Goal: Task Accomplishment & Management: Use online tool/utility

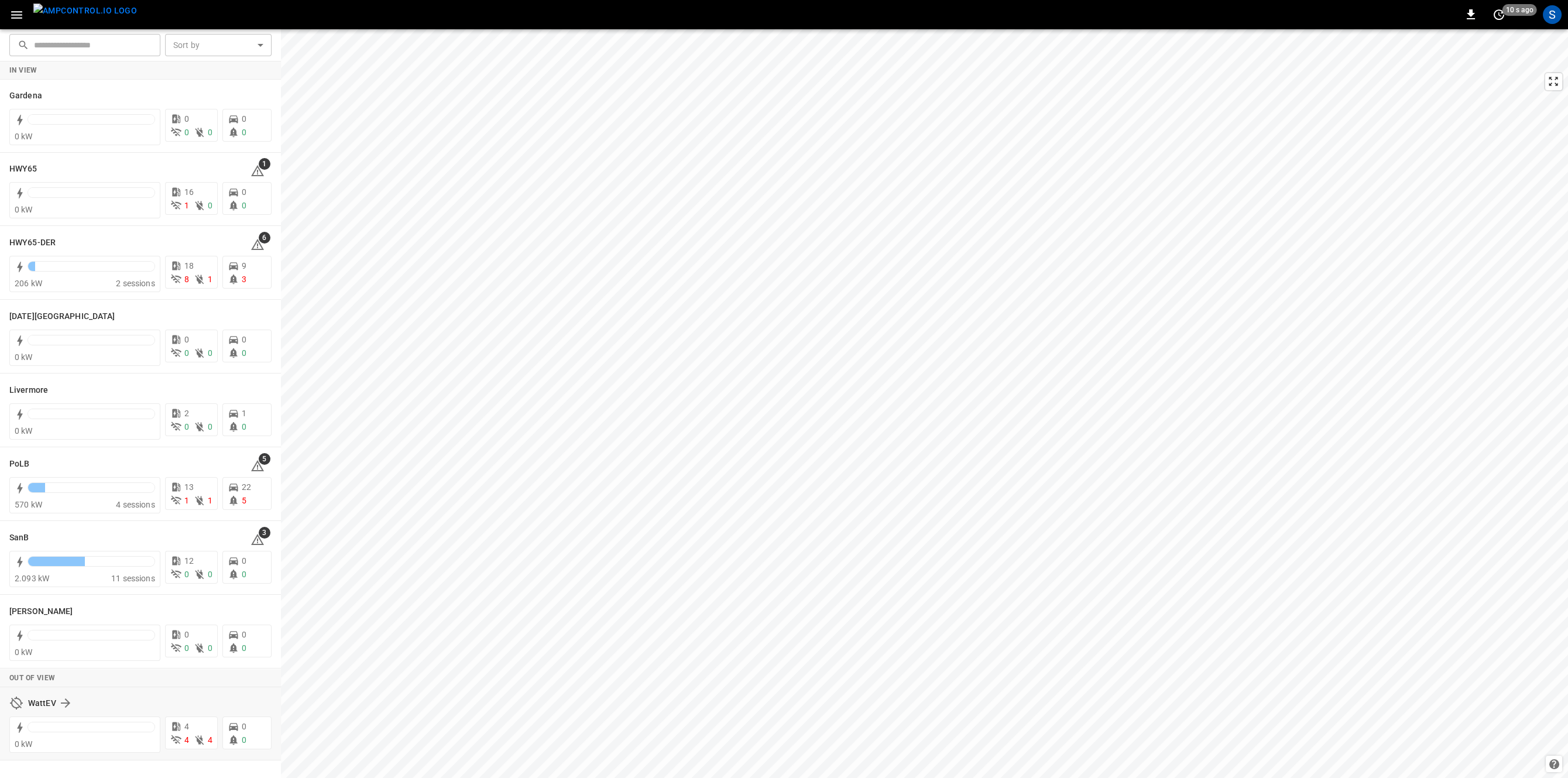
click at [76, 711] on div "WattEV" at bounding box center [140, 703] width 262 height 22
click at [38, 234] on div "HWY65-DER 6" at bounding box center [140, 242] width 262 height 22
click at [38, 238] on h6 "HWY65-DER" at bounding box center [33, 243] width 47 height 13
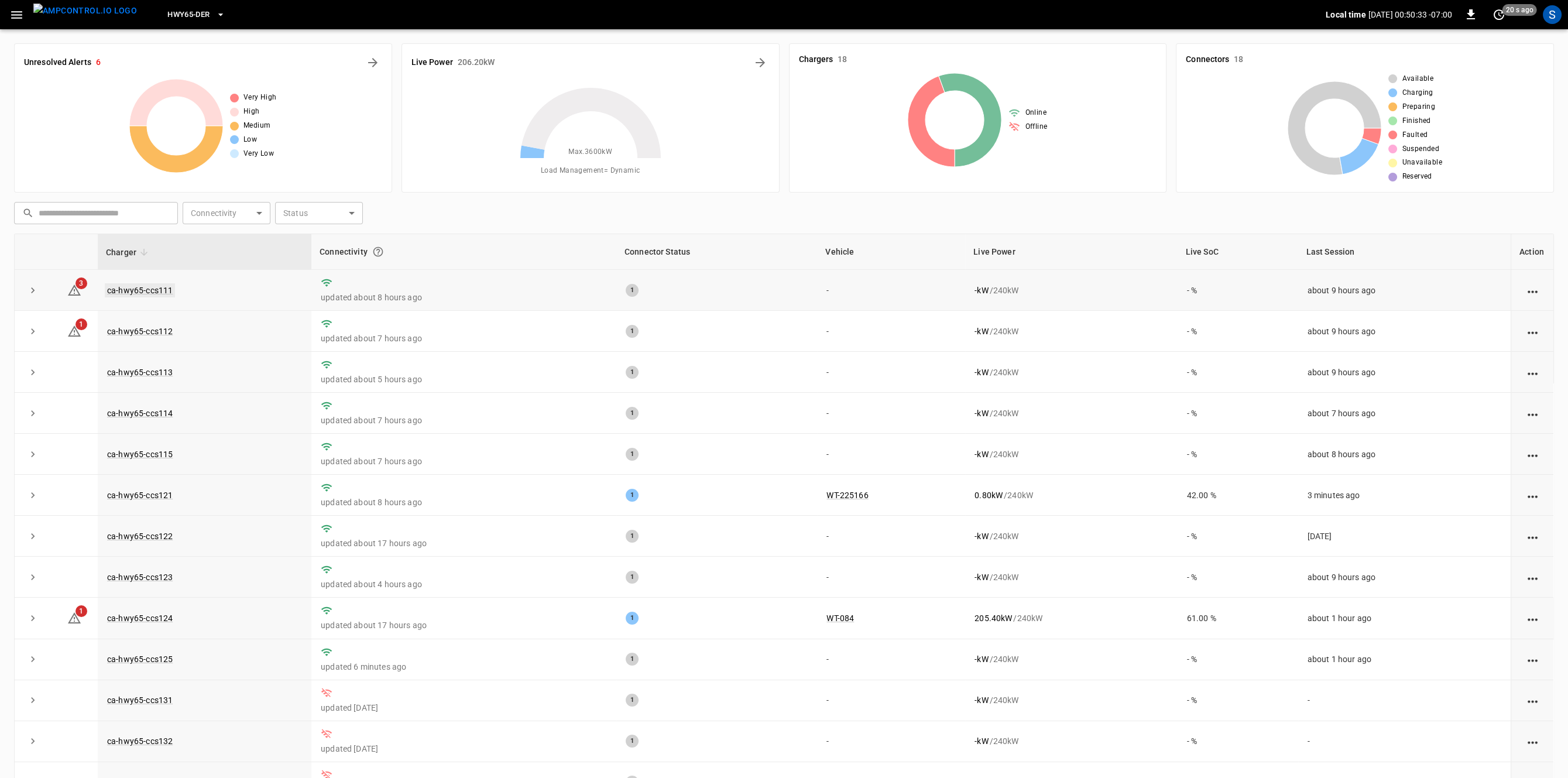
click at [154, 296] on link "ca-hwy65-ccs111" at bounding box center [139, 290] width 70 height 14
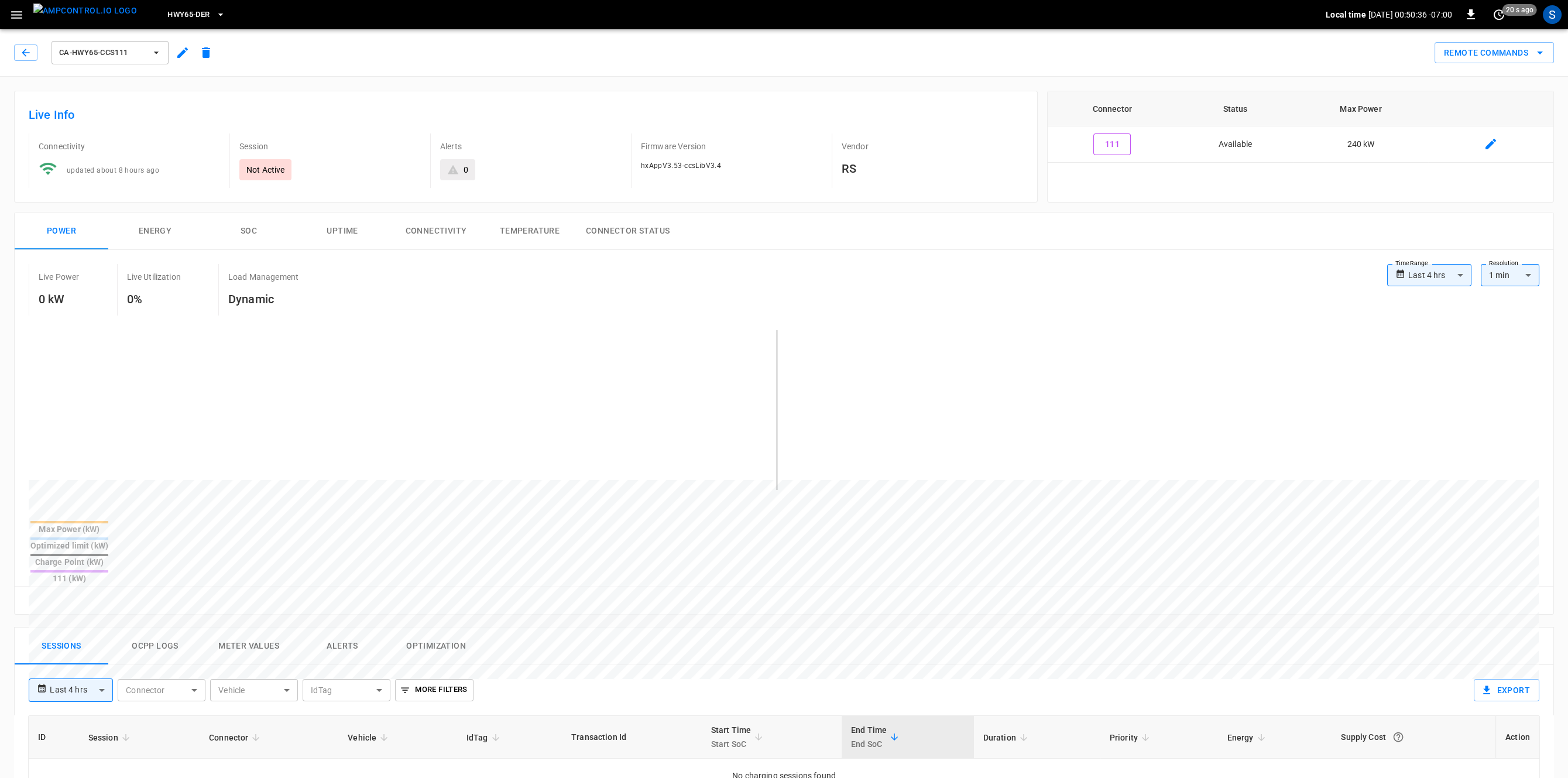
click at [1435, 275] on body "**********" at bounding box center [784, 652] width 1568 height 1305
click at [1428, 323] on li "Last 24 hrs" at bounding box center [1429, 321] width 84 height 20
type input "**********"
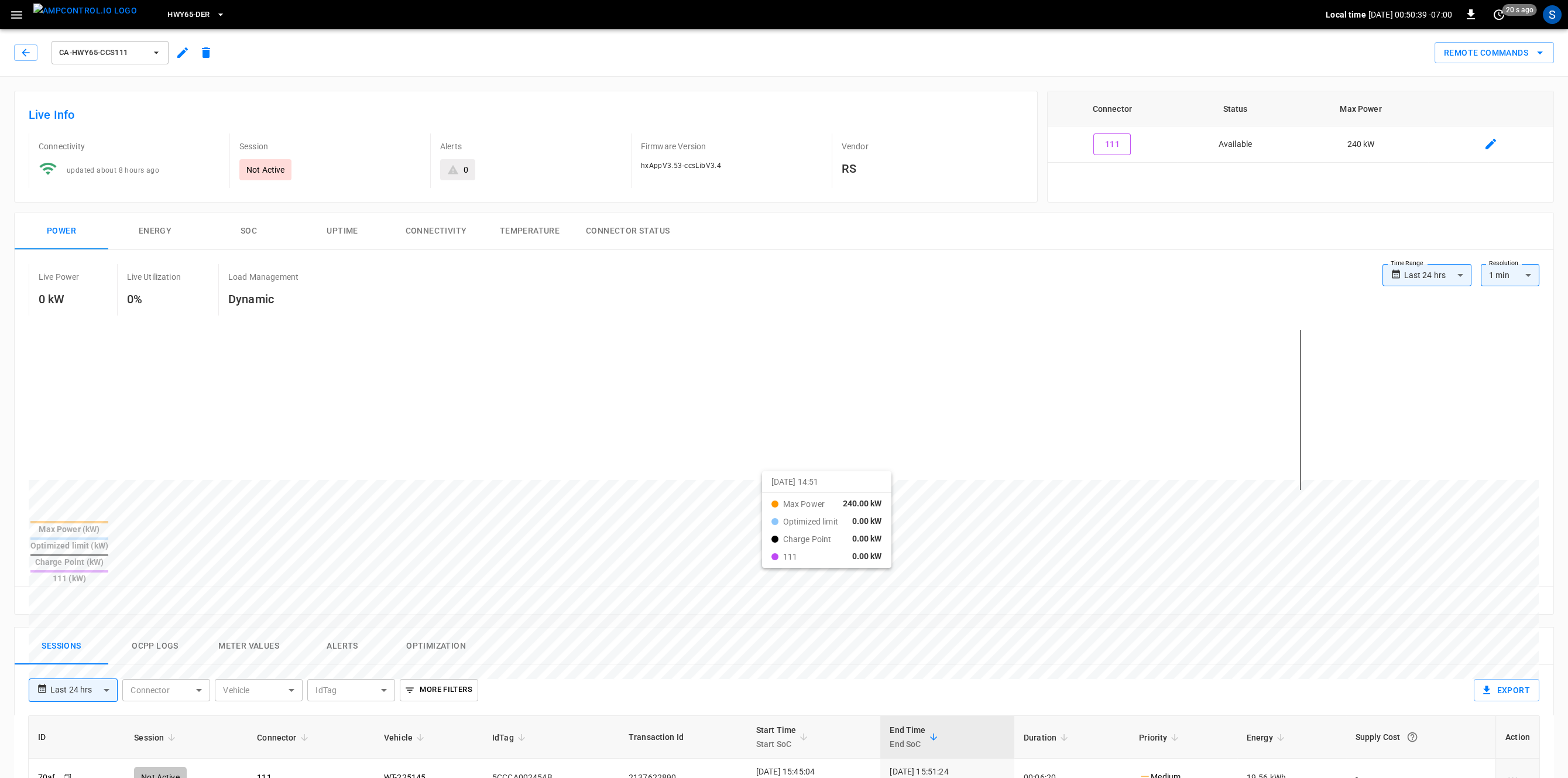
drag, startPoint x: 851, startPoint y: 482, endPoint x: 776, endPoint y: 483, distance: 75.0
click at [776, 682] on div at bounding box center [762, 762] width 1466 height 160
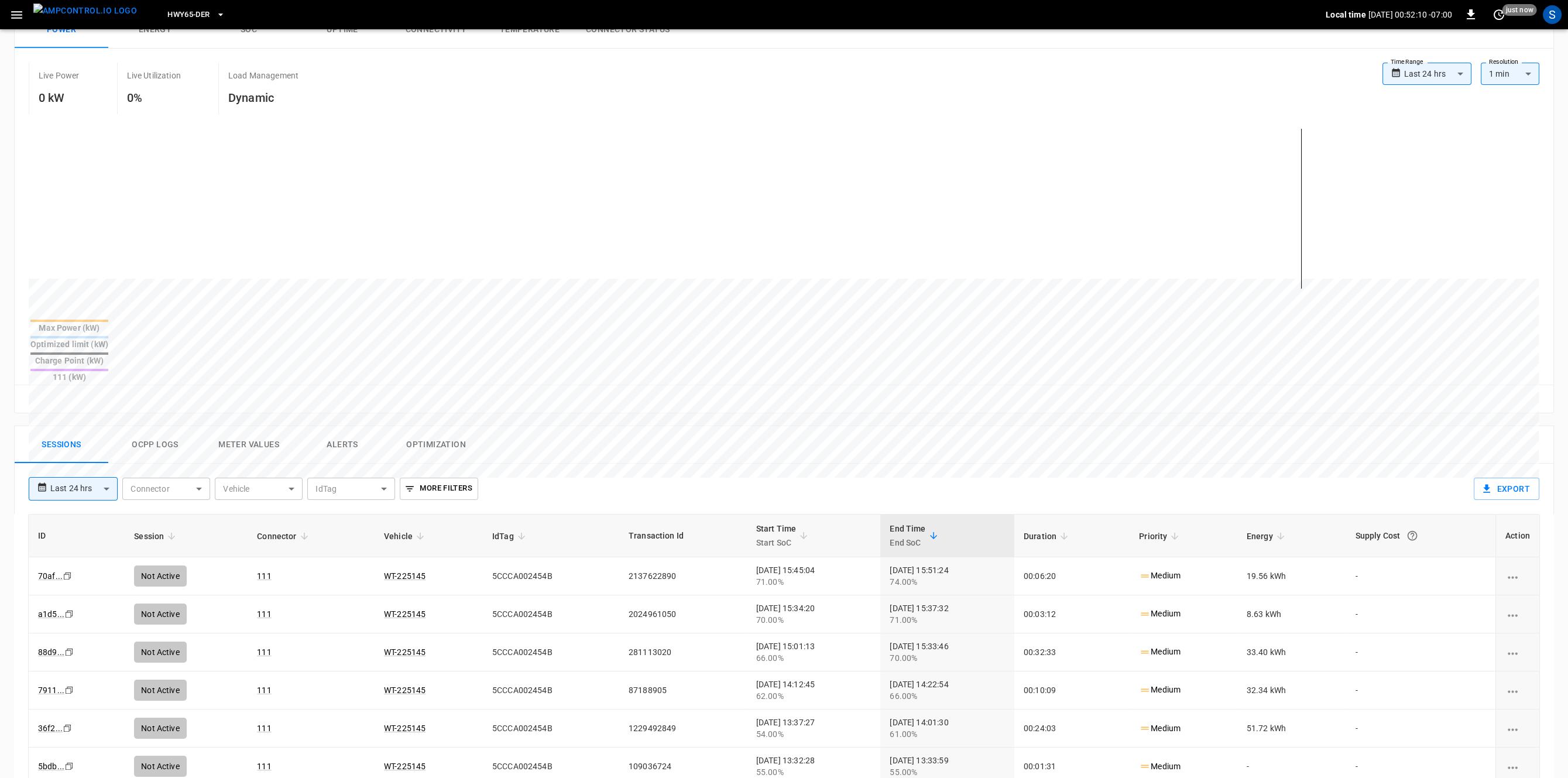
scroll to position [302, 0]
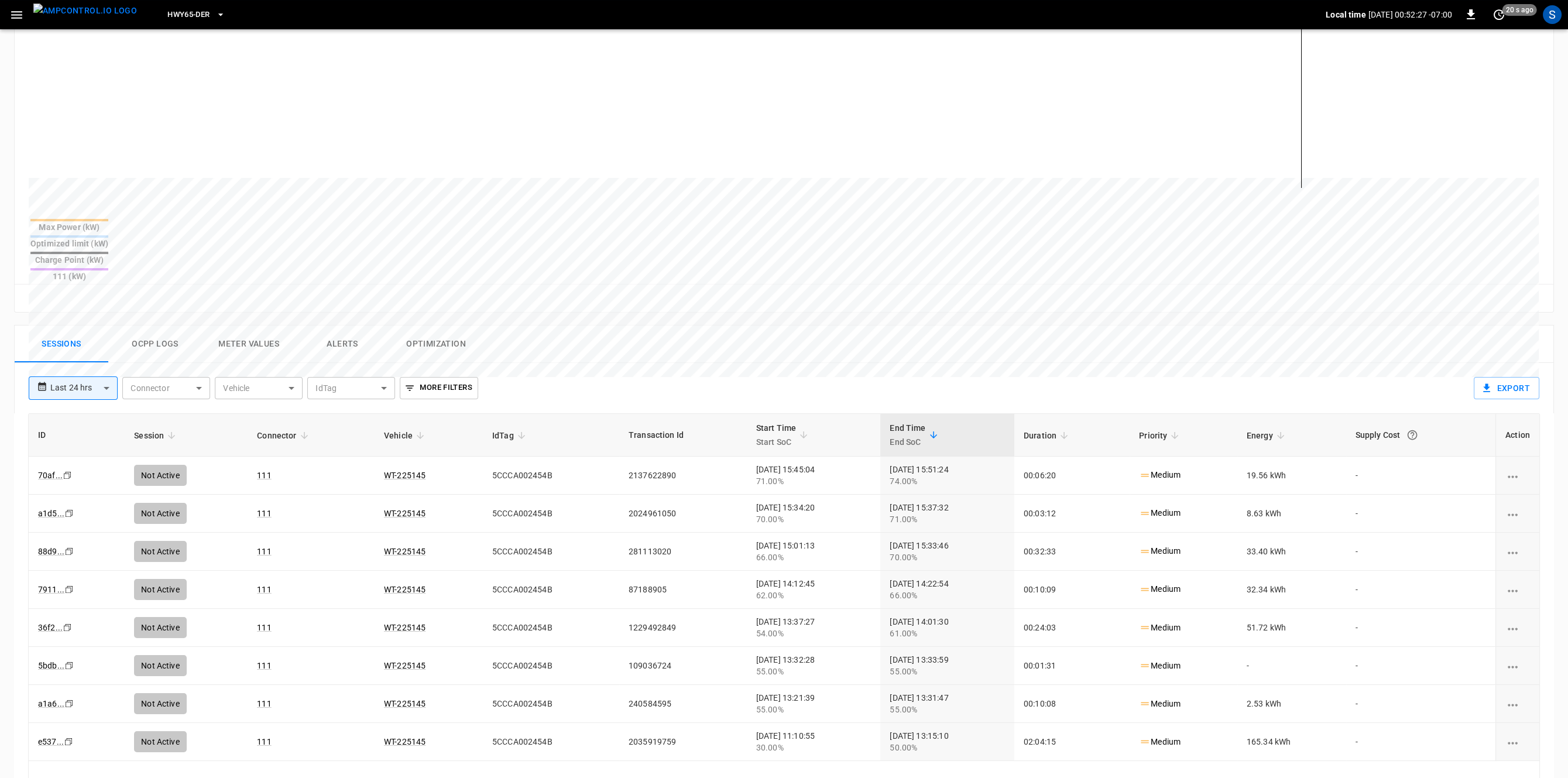
click at [273, 325] on button "Meter Values" at bounding box center [249, 344] width 94 height 37
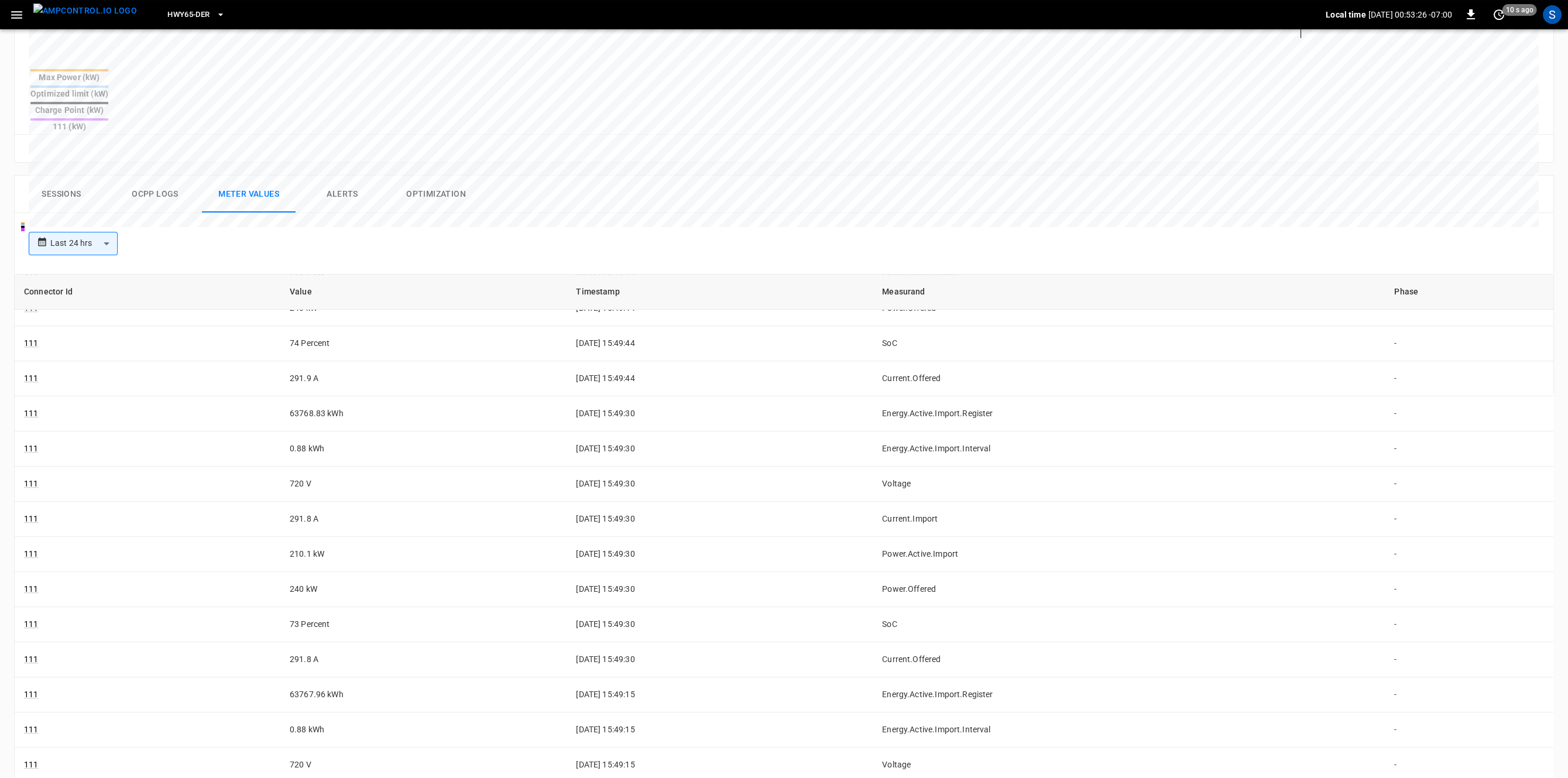
scroll to position [500, 0]
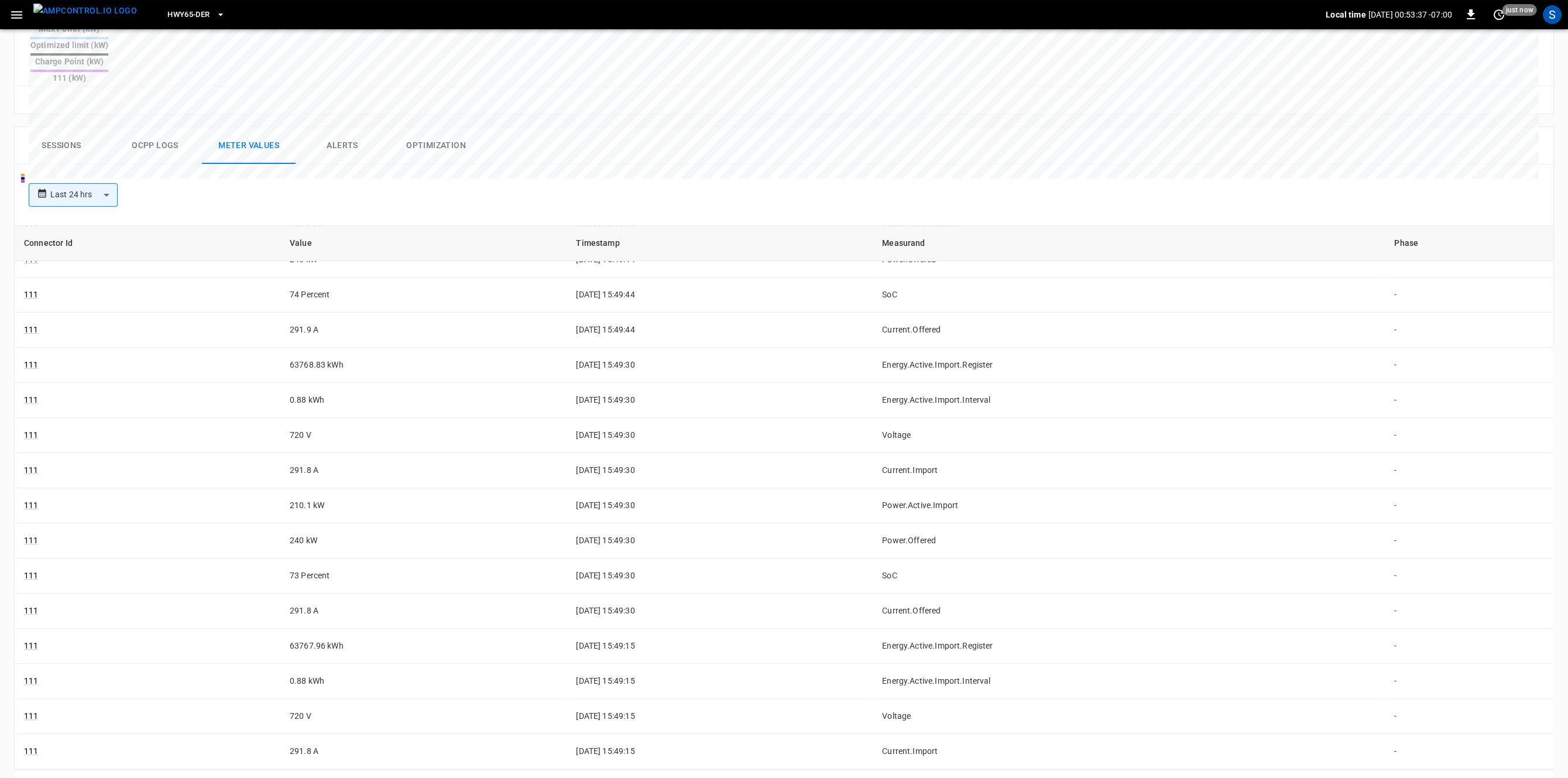
click at [1548, 774] on button "Go to next page" at bounding box center [1541, 785] width 23 height 23
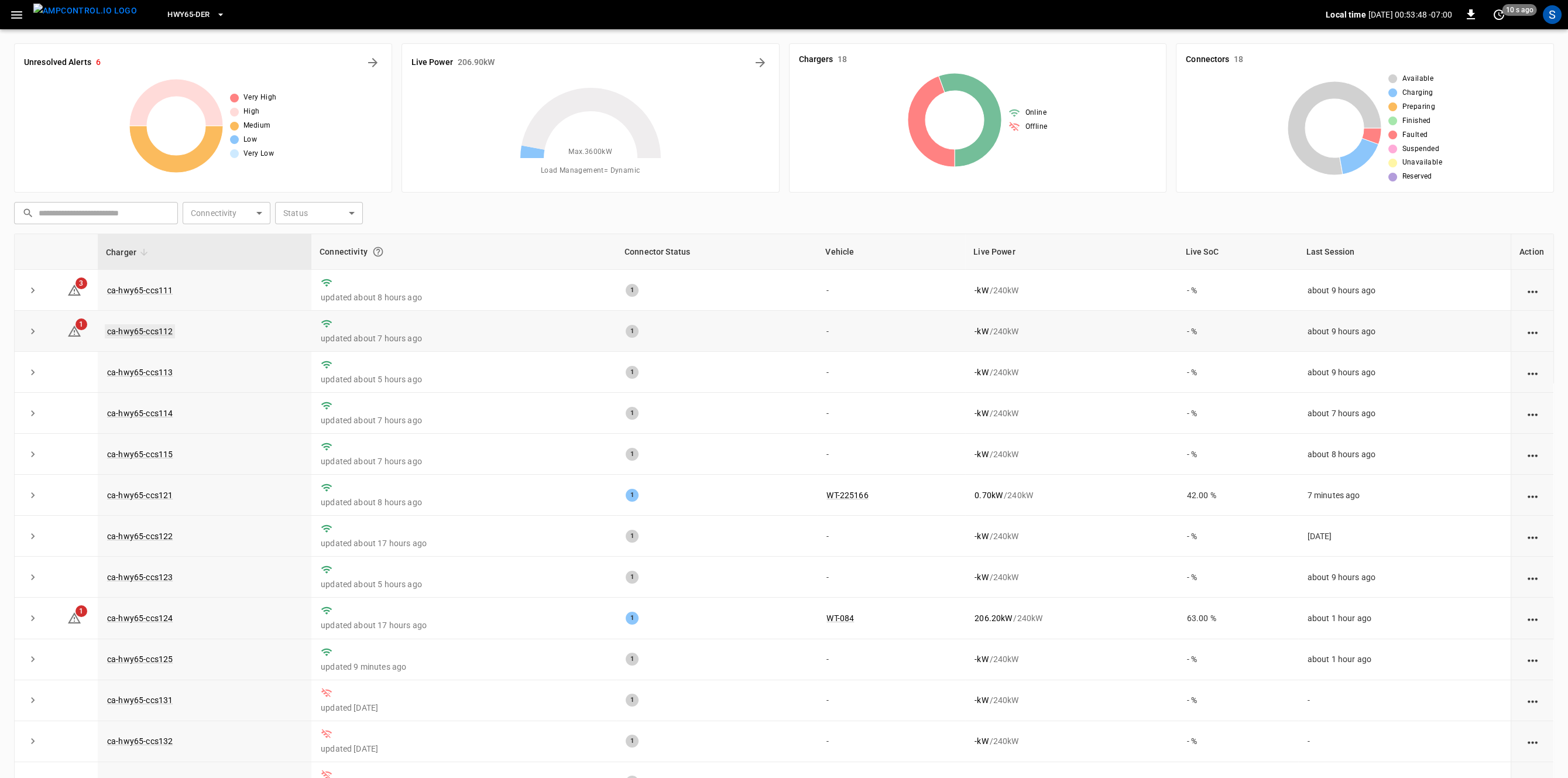
click at [154, 330] on link "ca-hwy65-ccs112" at bounding box center [139, 331] width 70 height 14
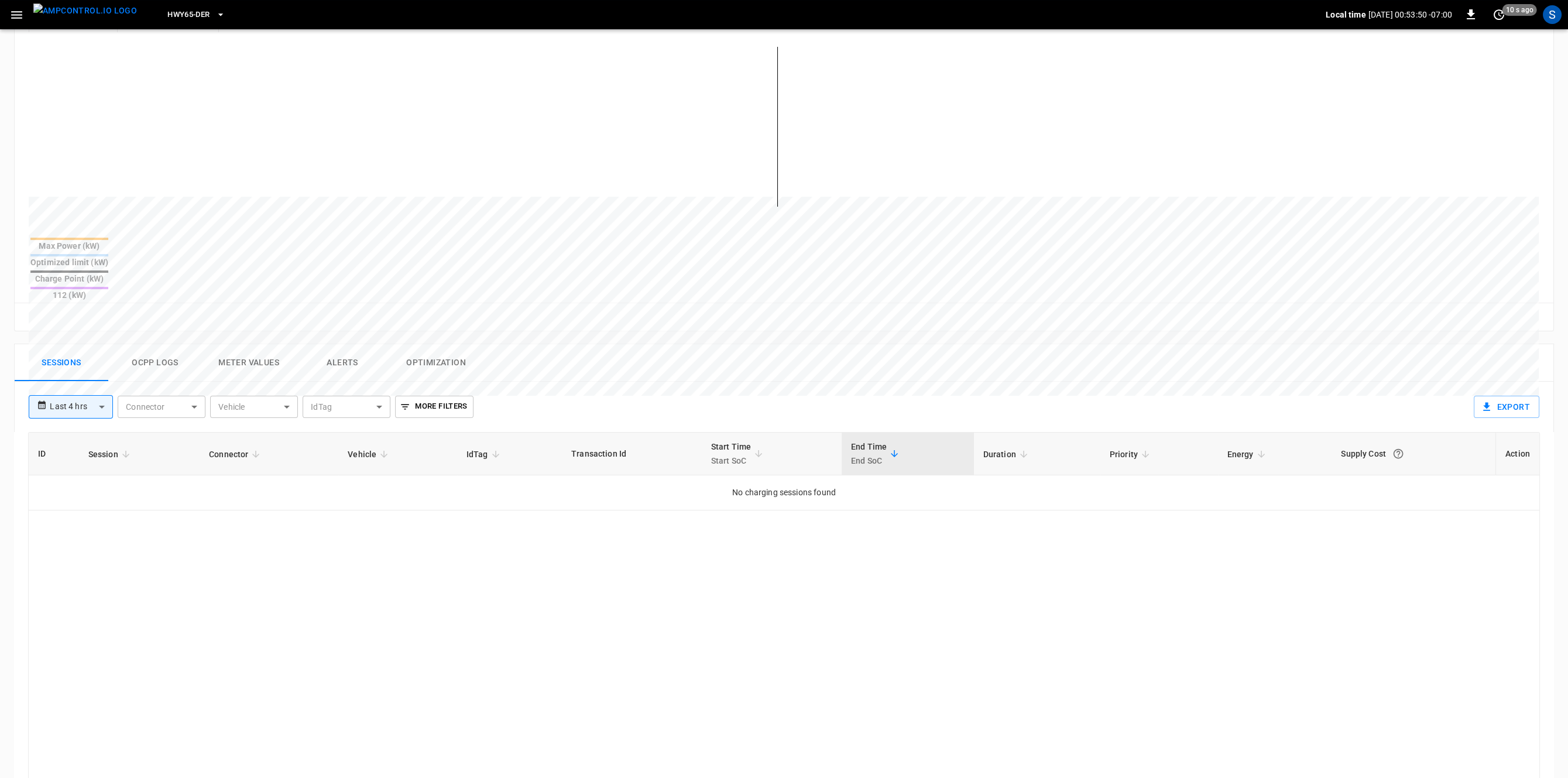
scroll to position [403, 0]
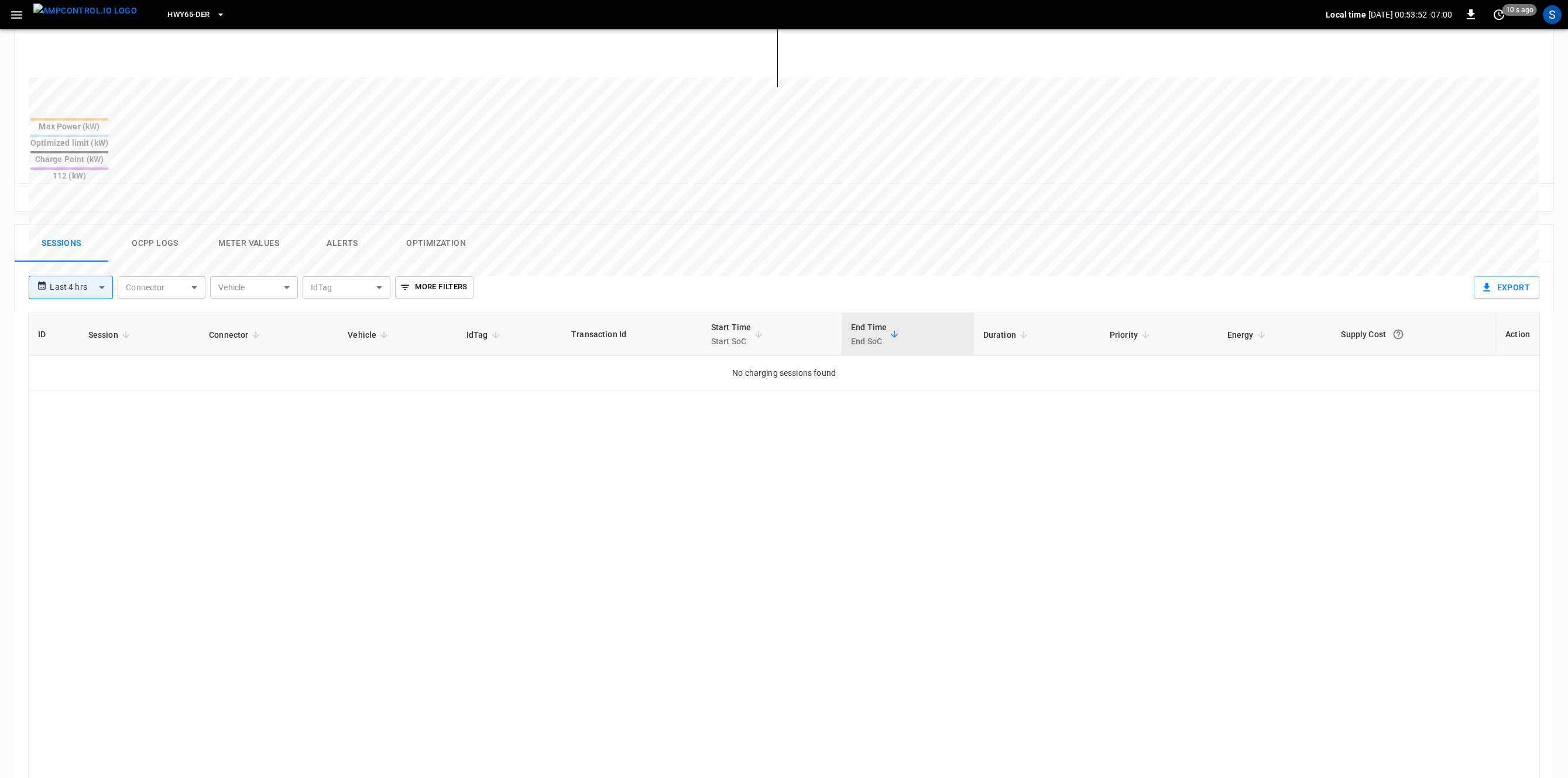
click at [100, 252] on body "**********" at bounding box center [784, 250] width 1568 height 1305
drag, startPoint x: 77, startPoint y: 282, endPoint x: 72, endPoint y: 293, distance: 12.1
click at [72, 293] on ul "Last 4 hrs Last 24 hrs Last 48 hrs Last 7 days Last 14 days Last 30 days Custom" at bounding box center [71, 333] width 84 height 144
click at [72, 293] on li "Last 24 hrs" at bounding box center [71, 294] width 84 height 20
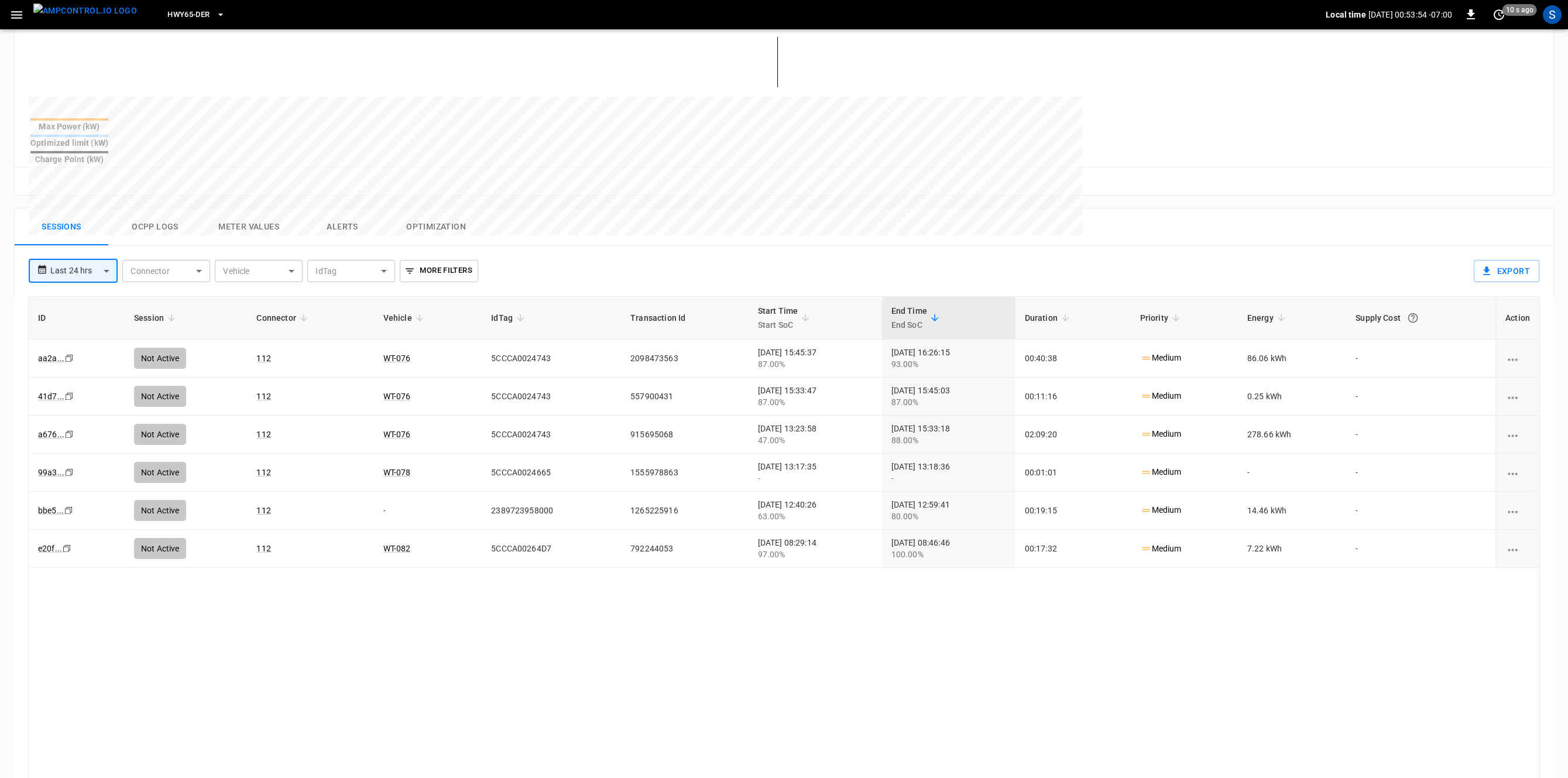
type input "**********"
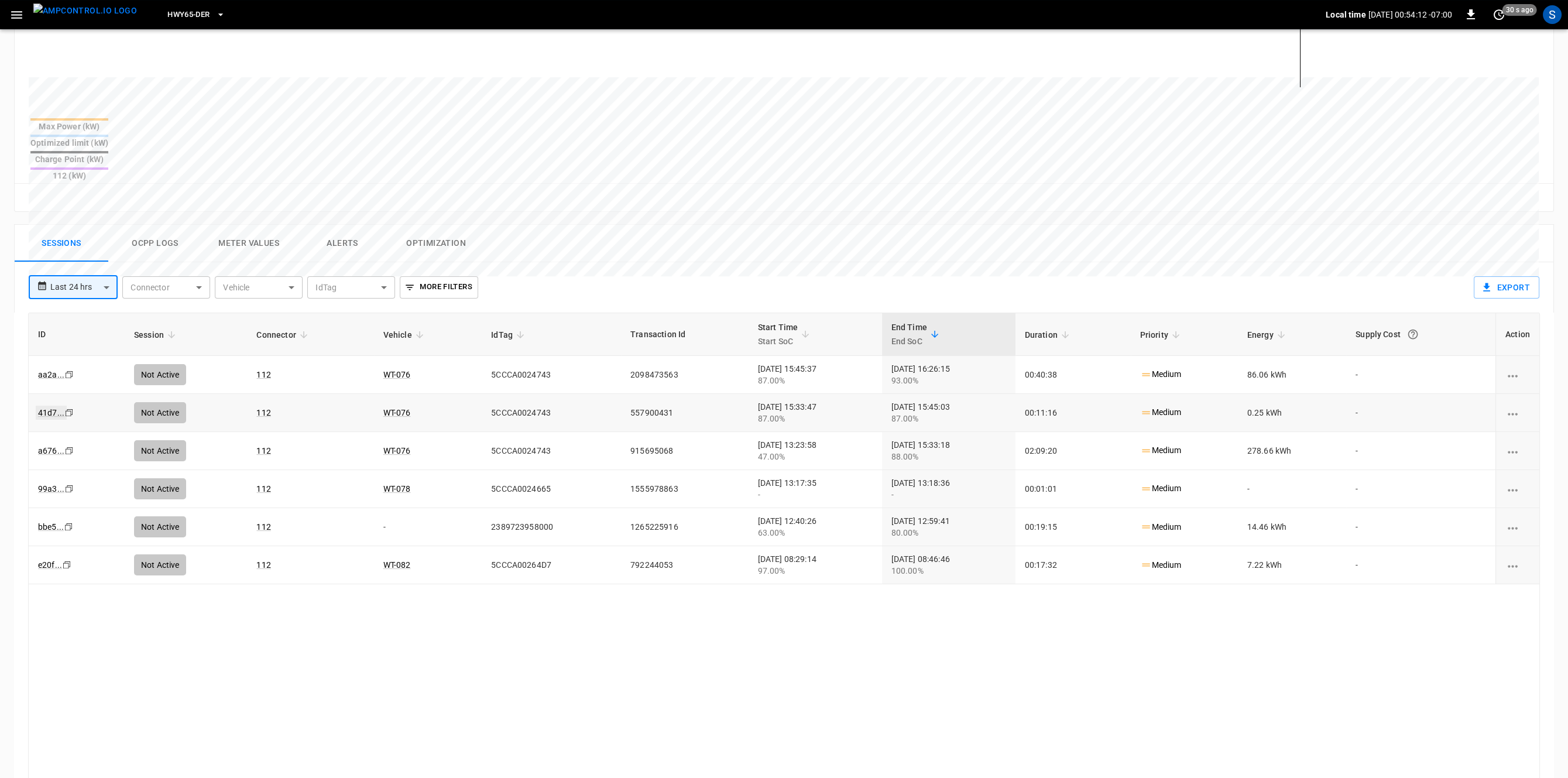
click at [44, 405] on link "41d7 ..." at bounding box center [50, 412] width 31 height 14
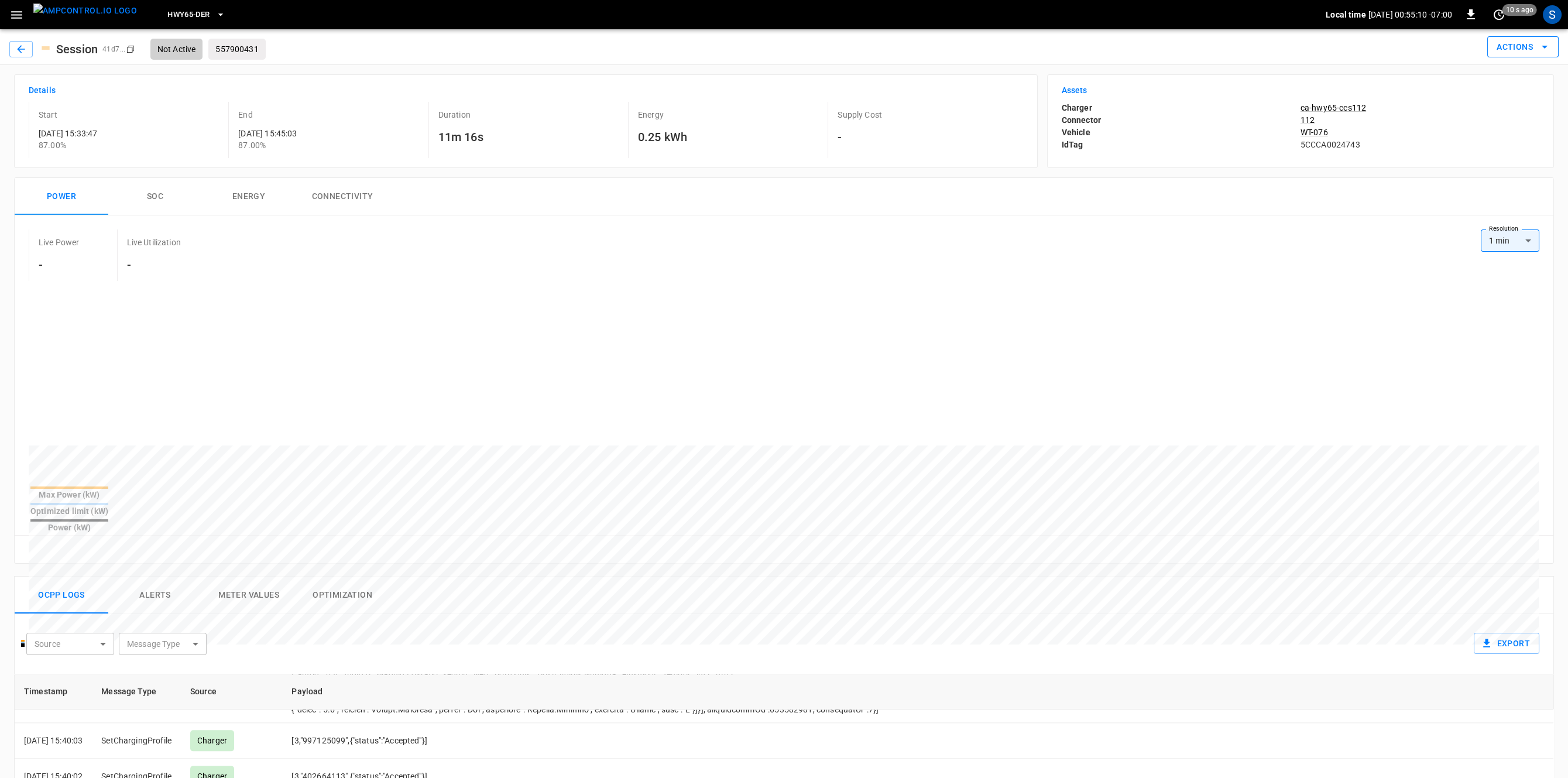
click at [1514, 56] on button "Actions" at bounding box center [1522, 47] width 72 height 21
click at [1514, 51] on div at bounding box center [784, 389] width 1568 height 778
click at [26, 48] on icon "button" at bounding box center [20, 48] width 12 height 12
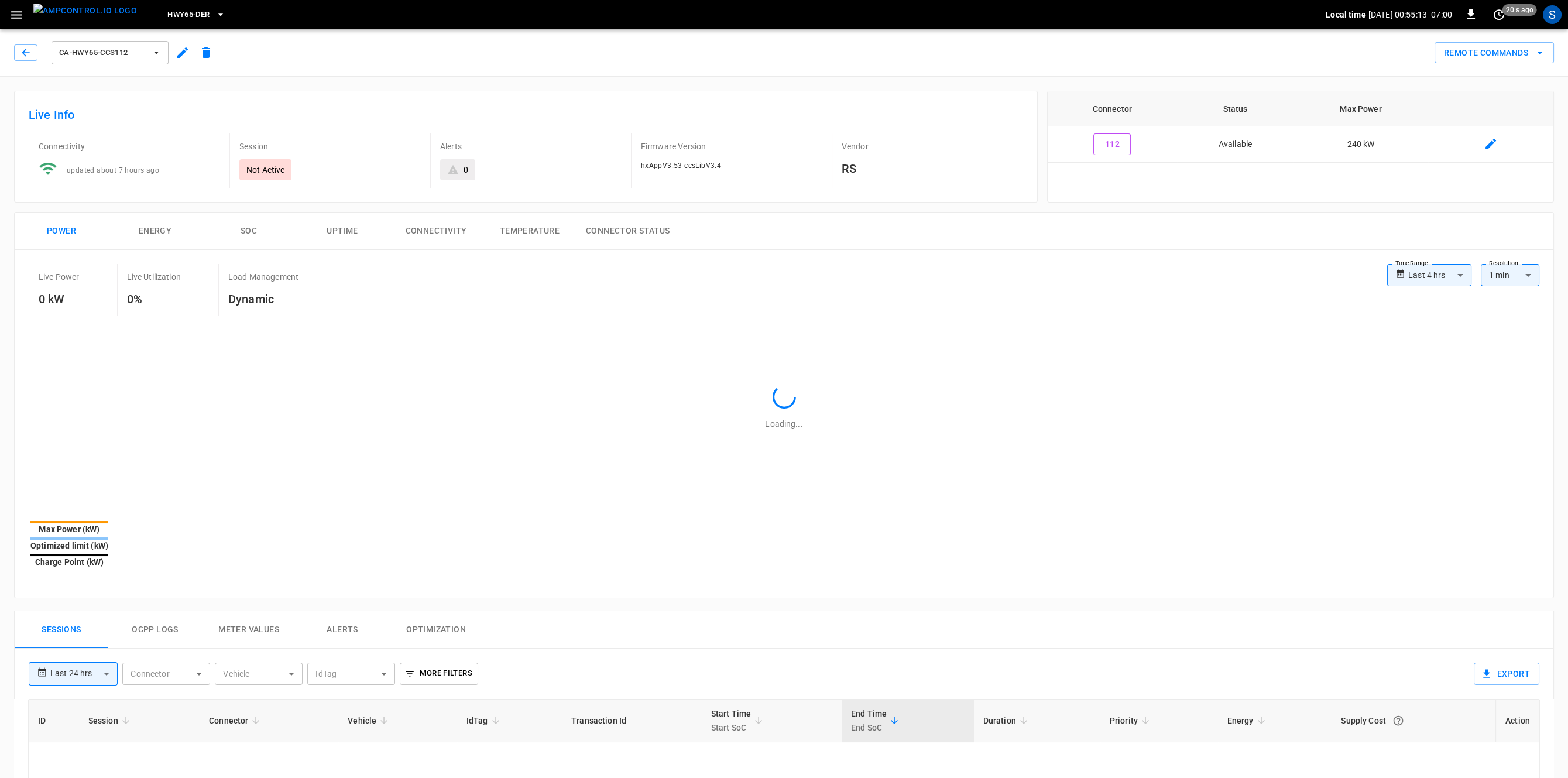
type input "**********"
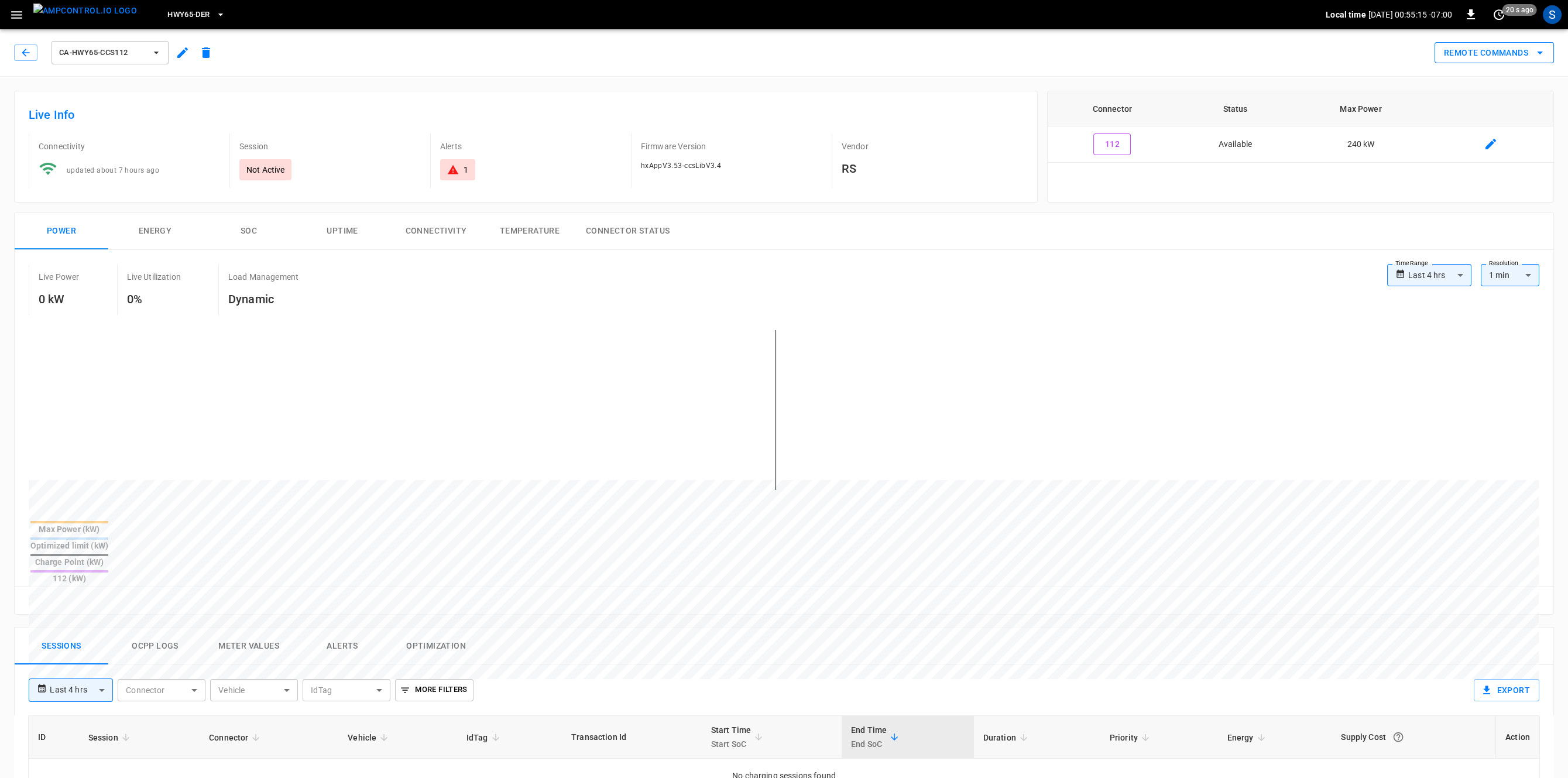
click at [1504, 47] on button "Remote Commands" at bounding box center [1494, 52] width 119 height 21
click at [1493, 214] on li "Get Diagnostic Report" at bounding box center [1483, 213] width 100 height 20
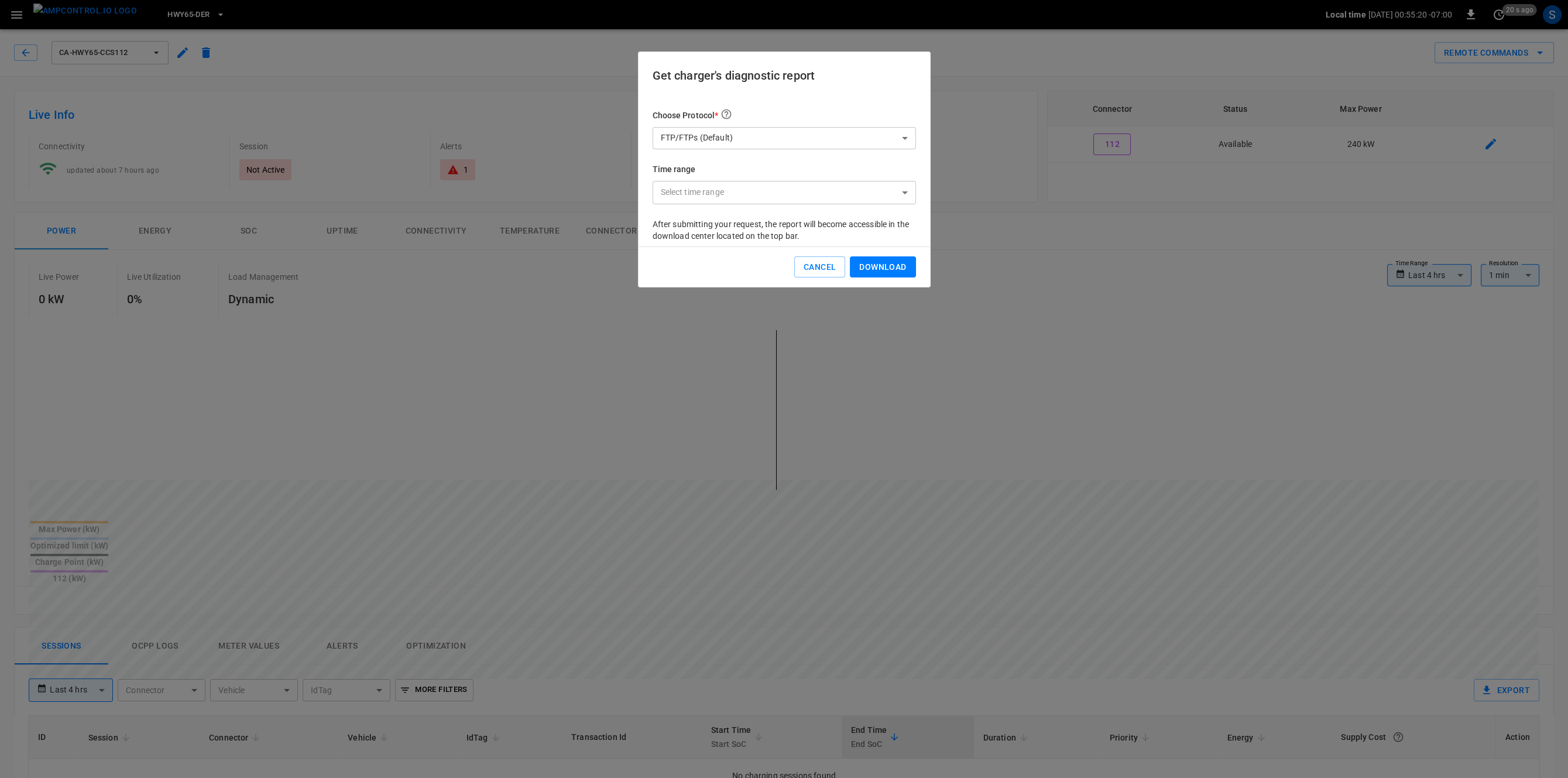
click at [889, 259] on button "Download" at bounding box center [882, 266] width 65 height 21
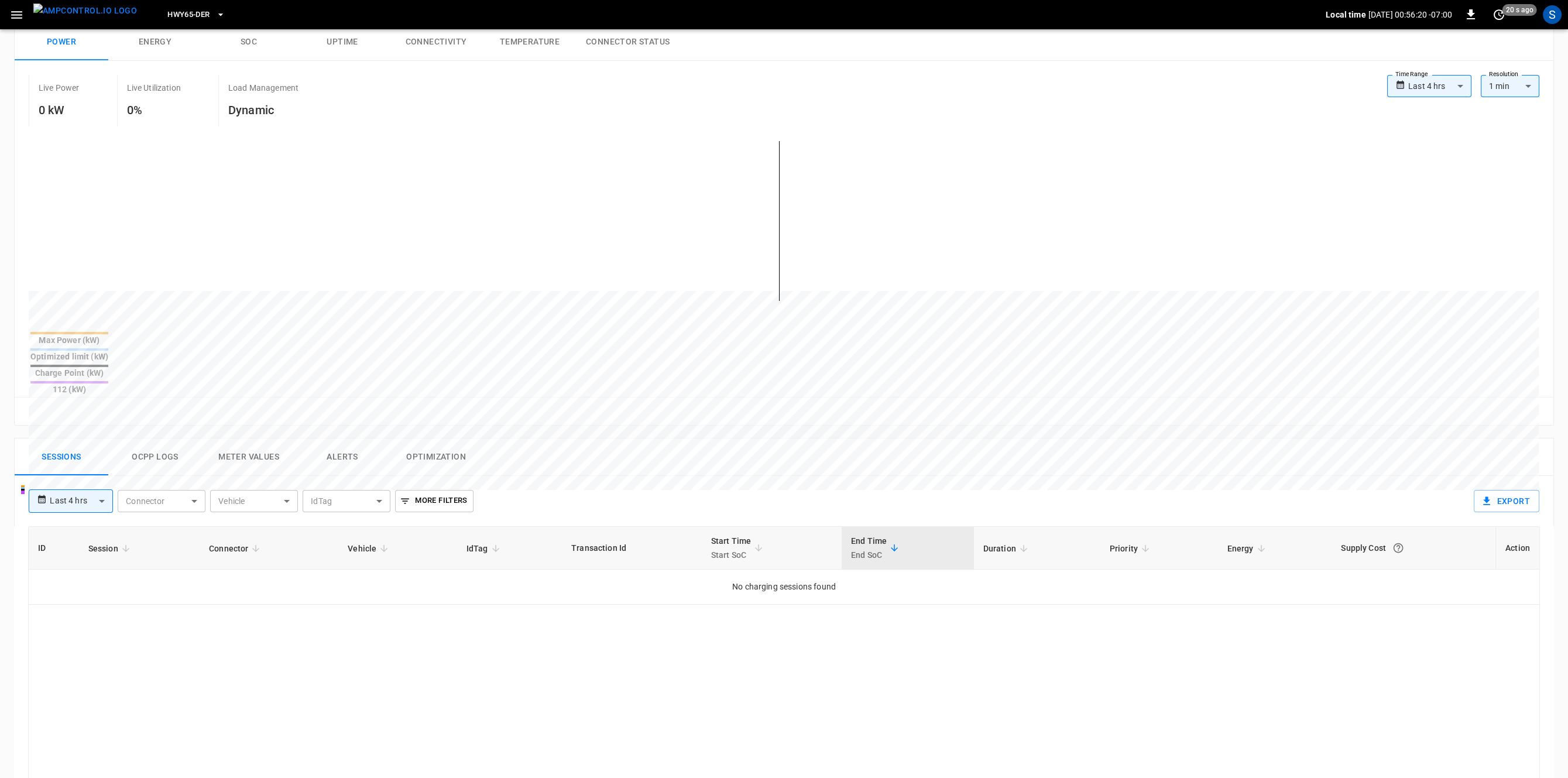
scroll to position [201, 0]
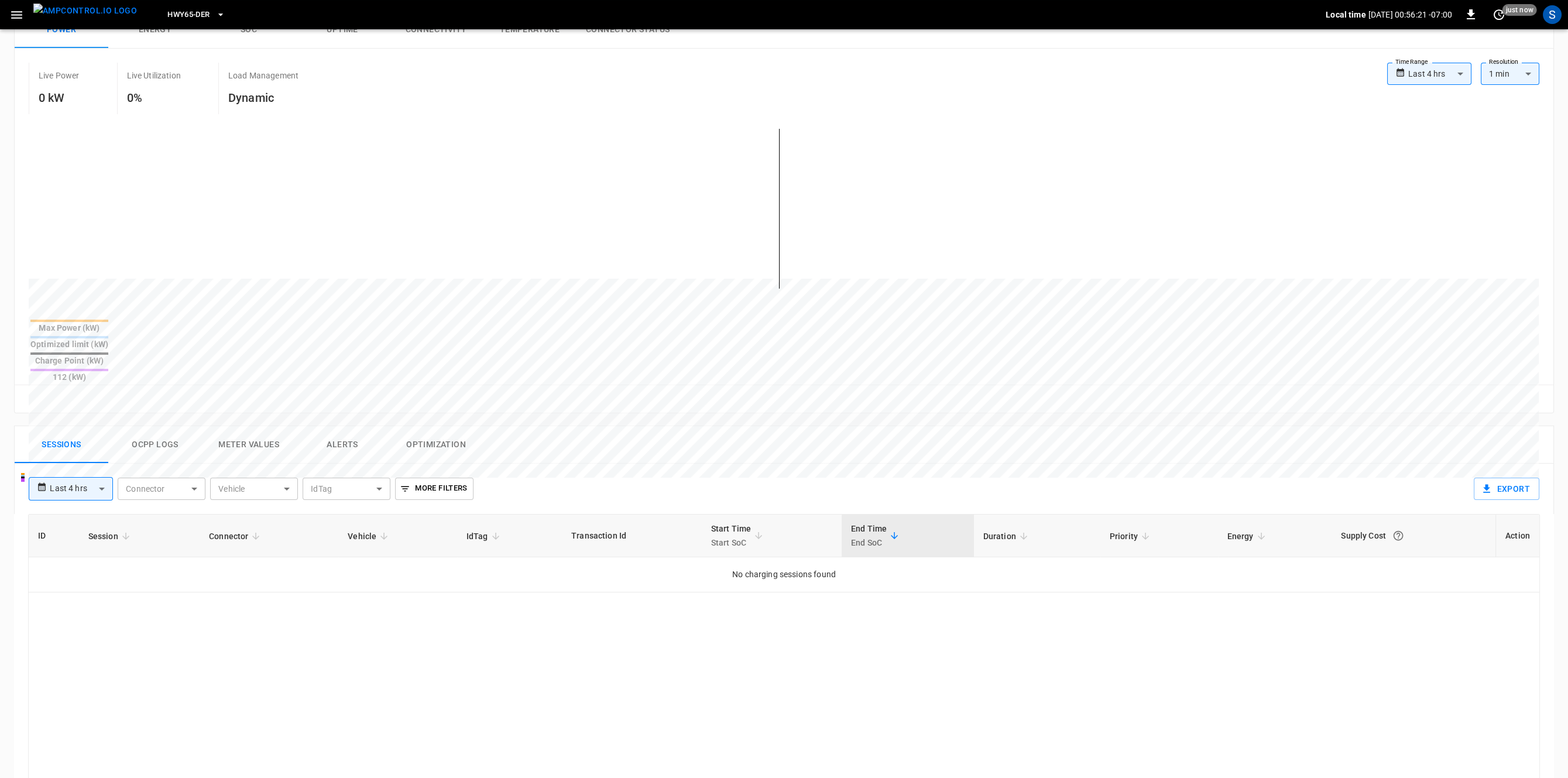
click at [145, 426] on button "Ocpp logs" at bounding box center [155, 444] width 94 height 37
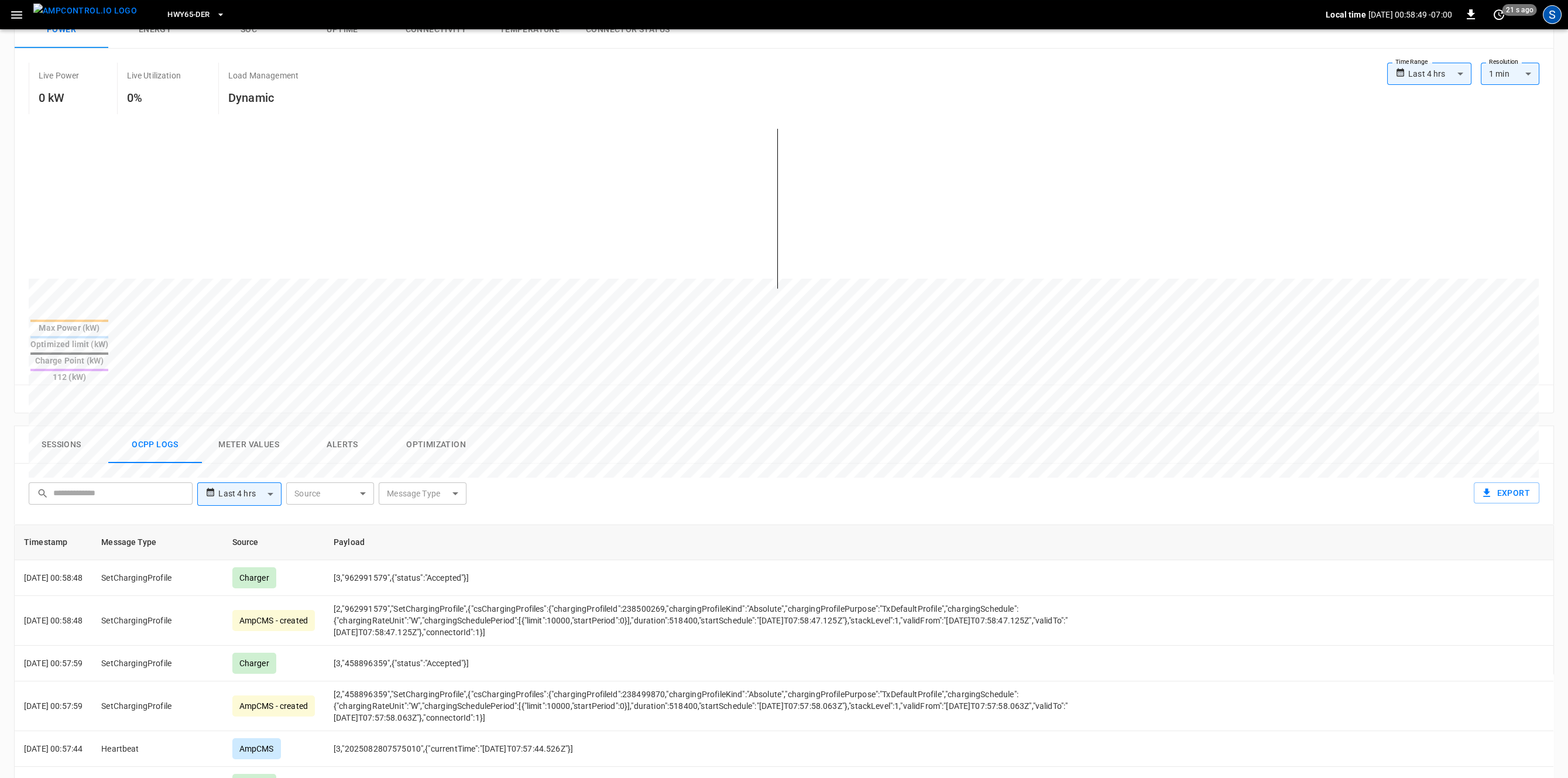
click at [1547, 18] on div "S" at bounding box center [1552, 15] width 19 height 19
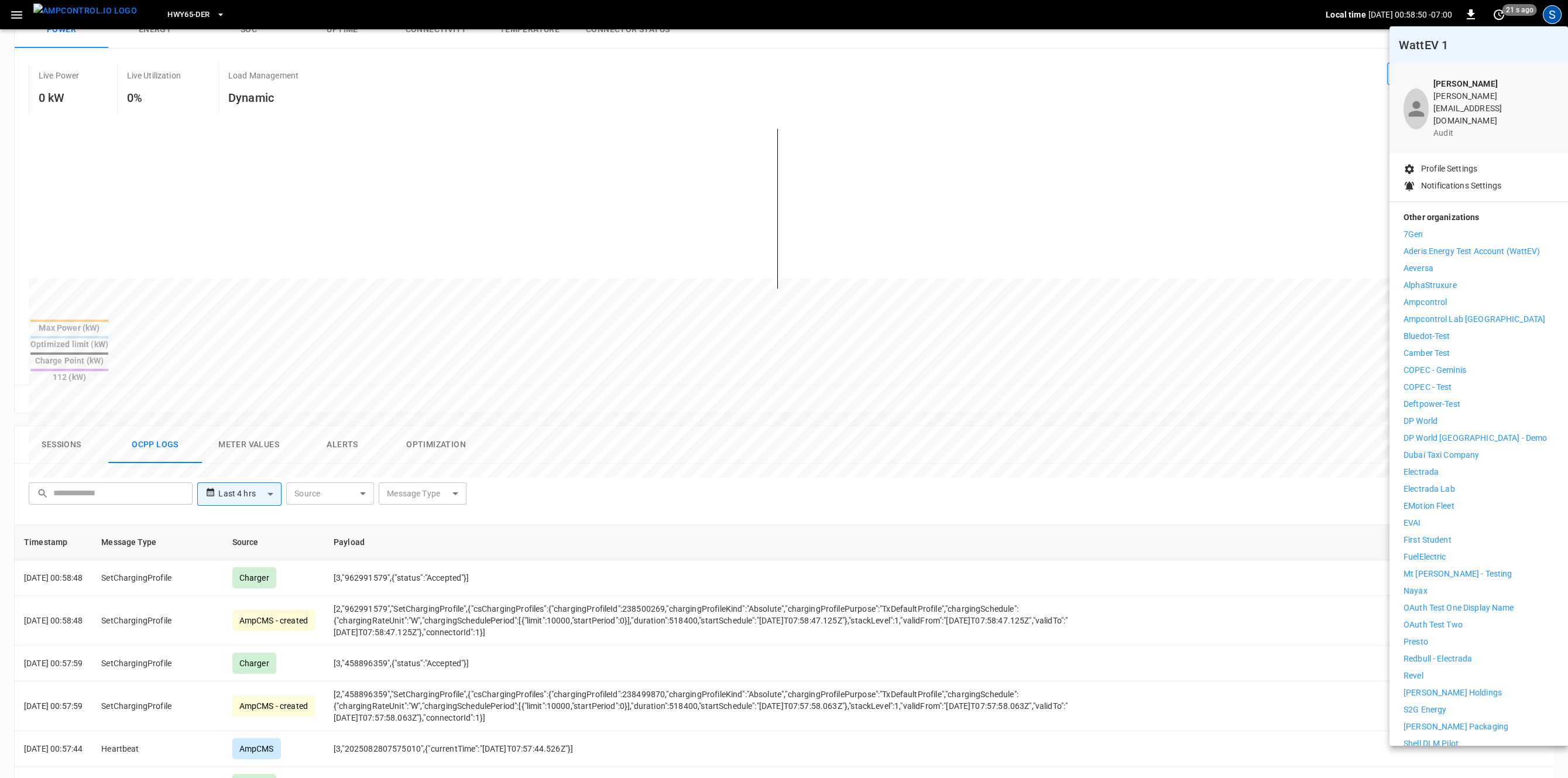
scroll to position [75, 0]
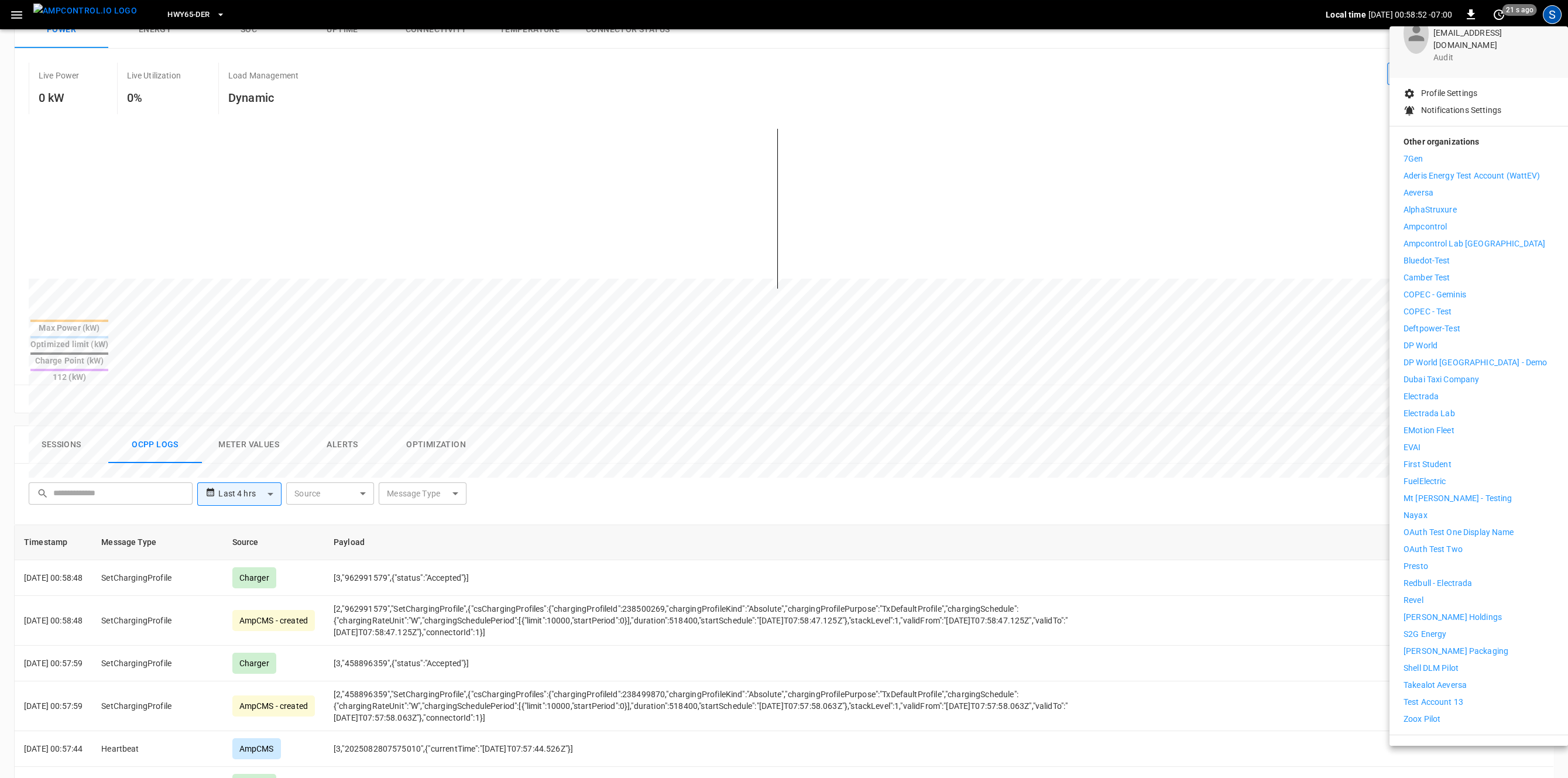
click at [1432, 605] on div "7Gen Aderis Energy Test Account (WattEV) Aeversa AlphaStruxure Ampcontrol Ampco…" at bounding box center [1479, 439] width 150 height 572
click at [1432, 611] on p "[PERSON_NAME] Holdings" at bounding box center [1453, 617] width 99 height 12
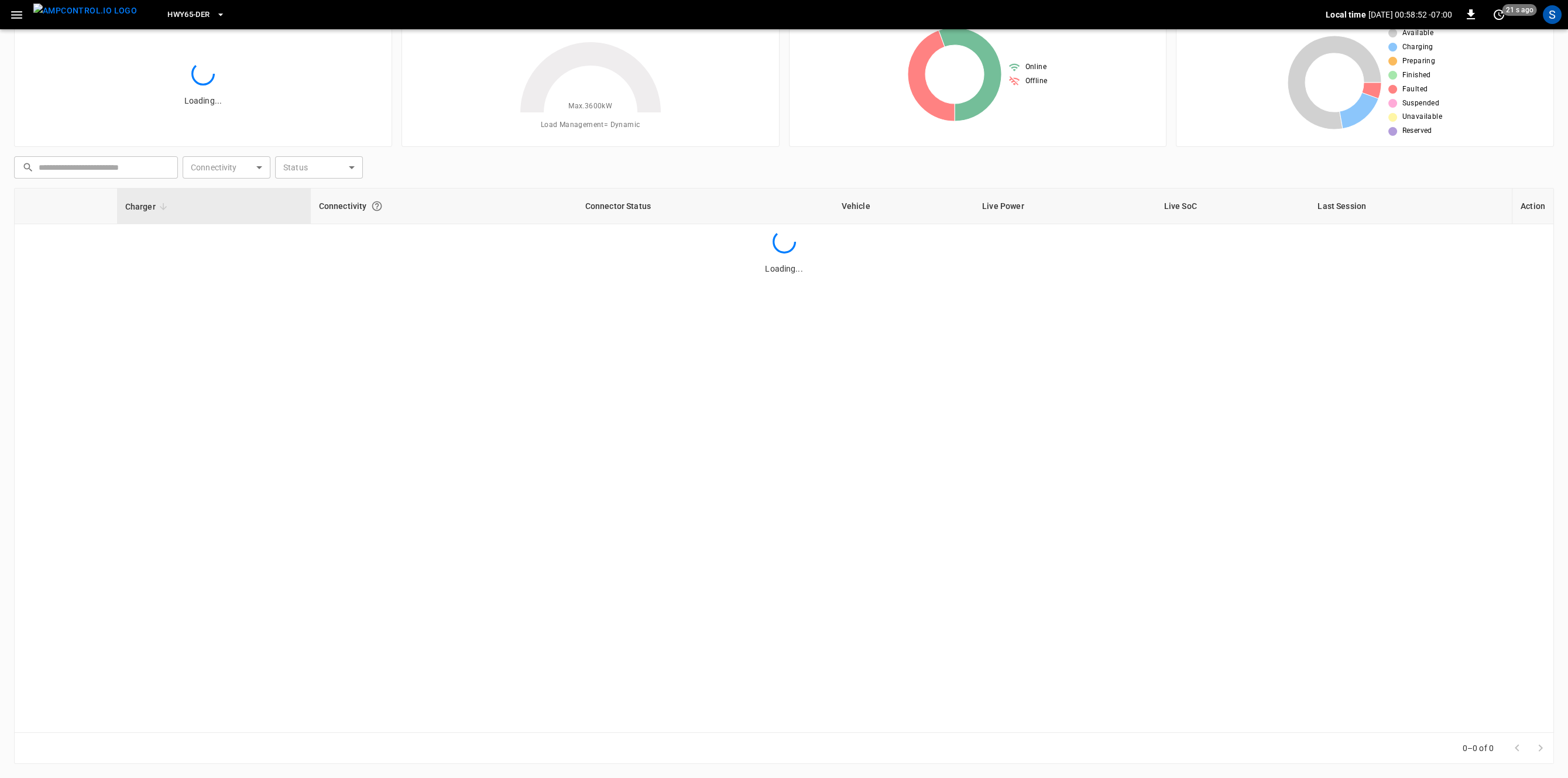
scroll to position [46, 0]
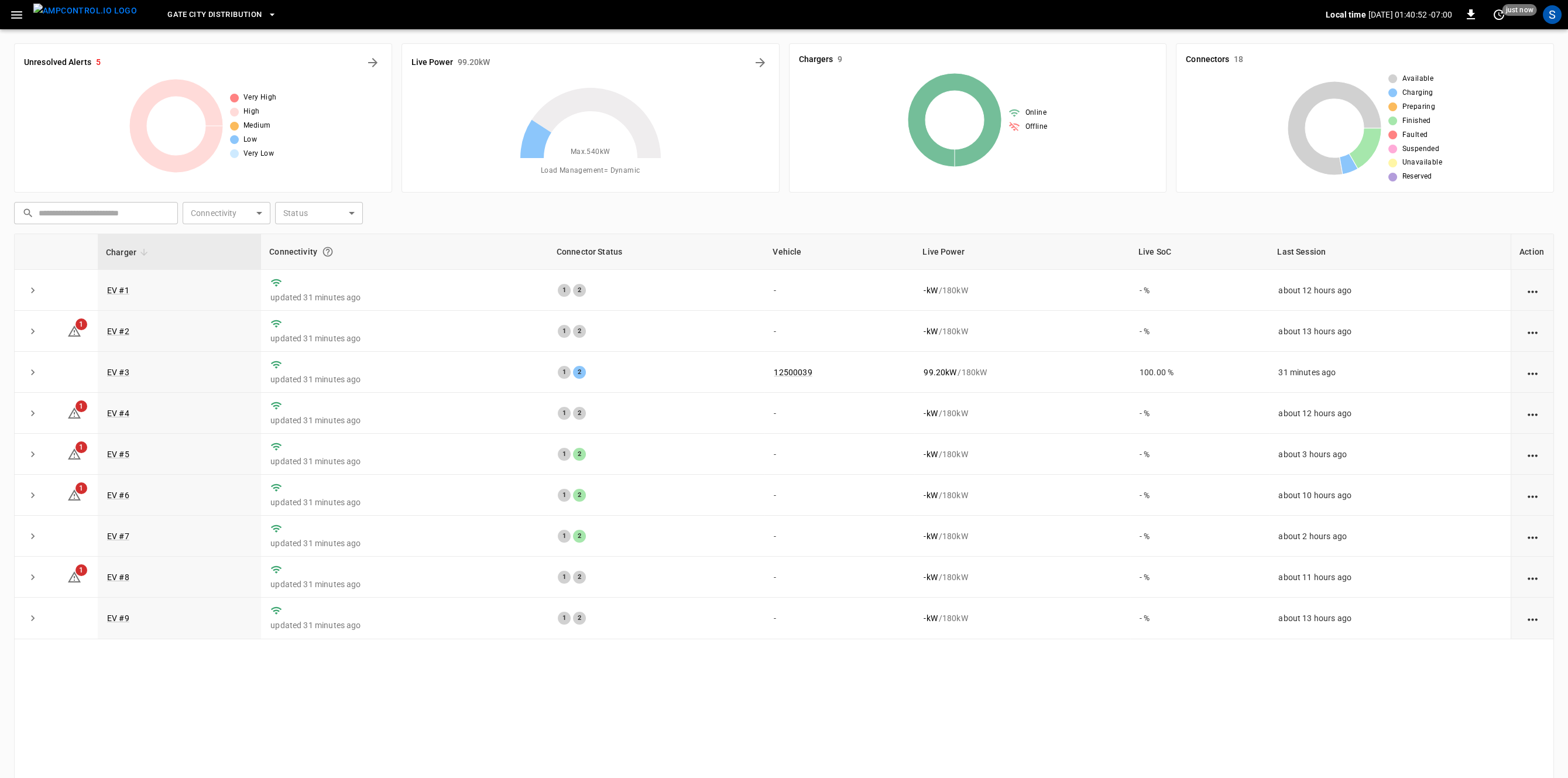
click at [19, 14] on icon "button" at bounding box center [17, 15] width 11 height 7
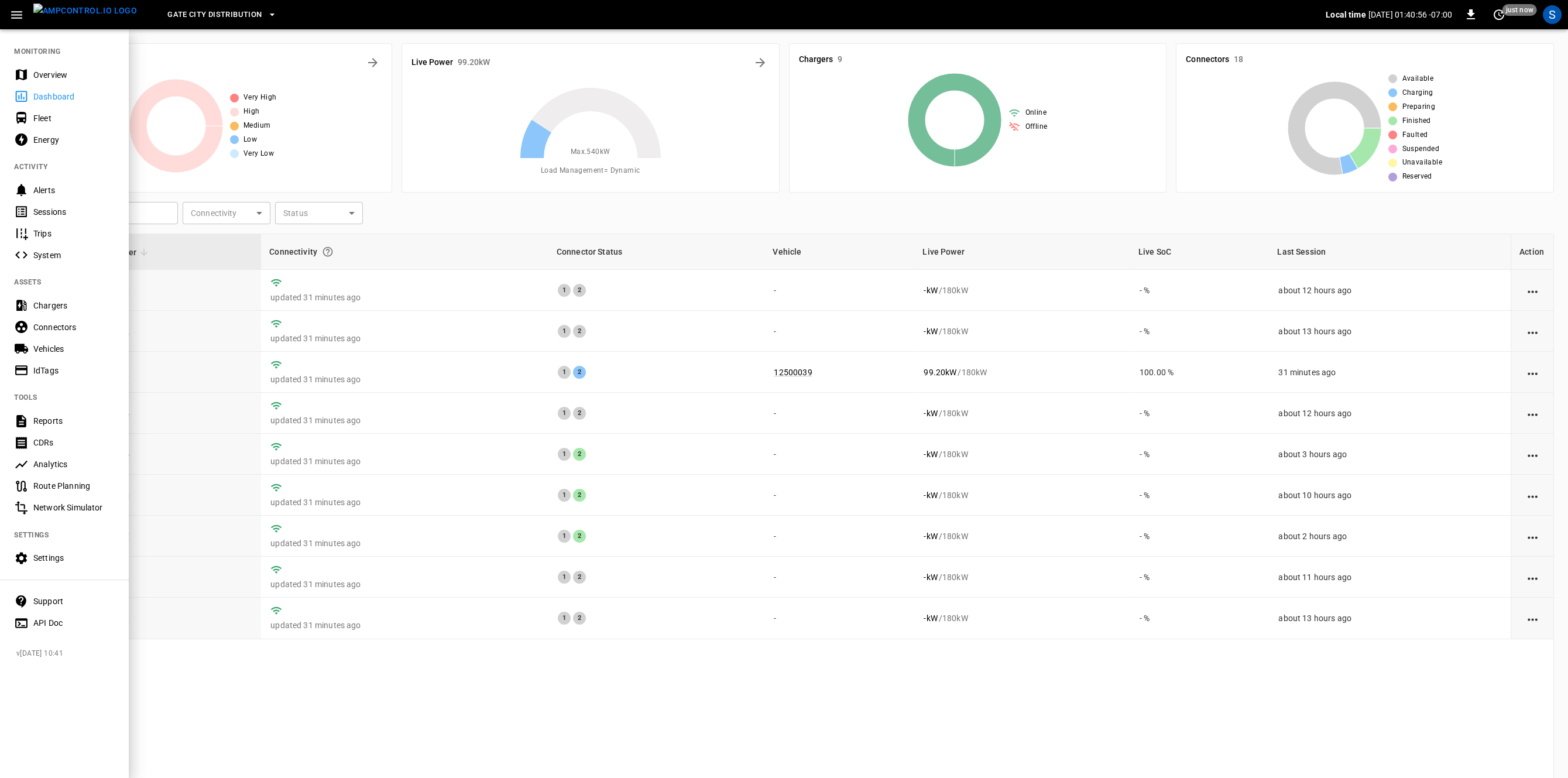
click at [74, 209] on div "Sessions" at bounding box center [74, 212] width 81 height 12
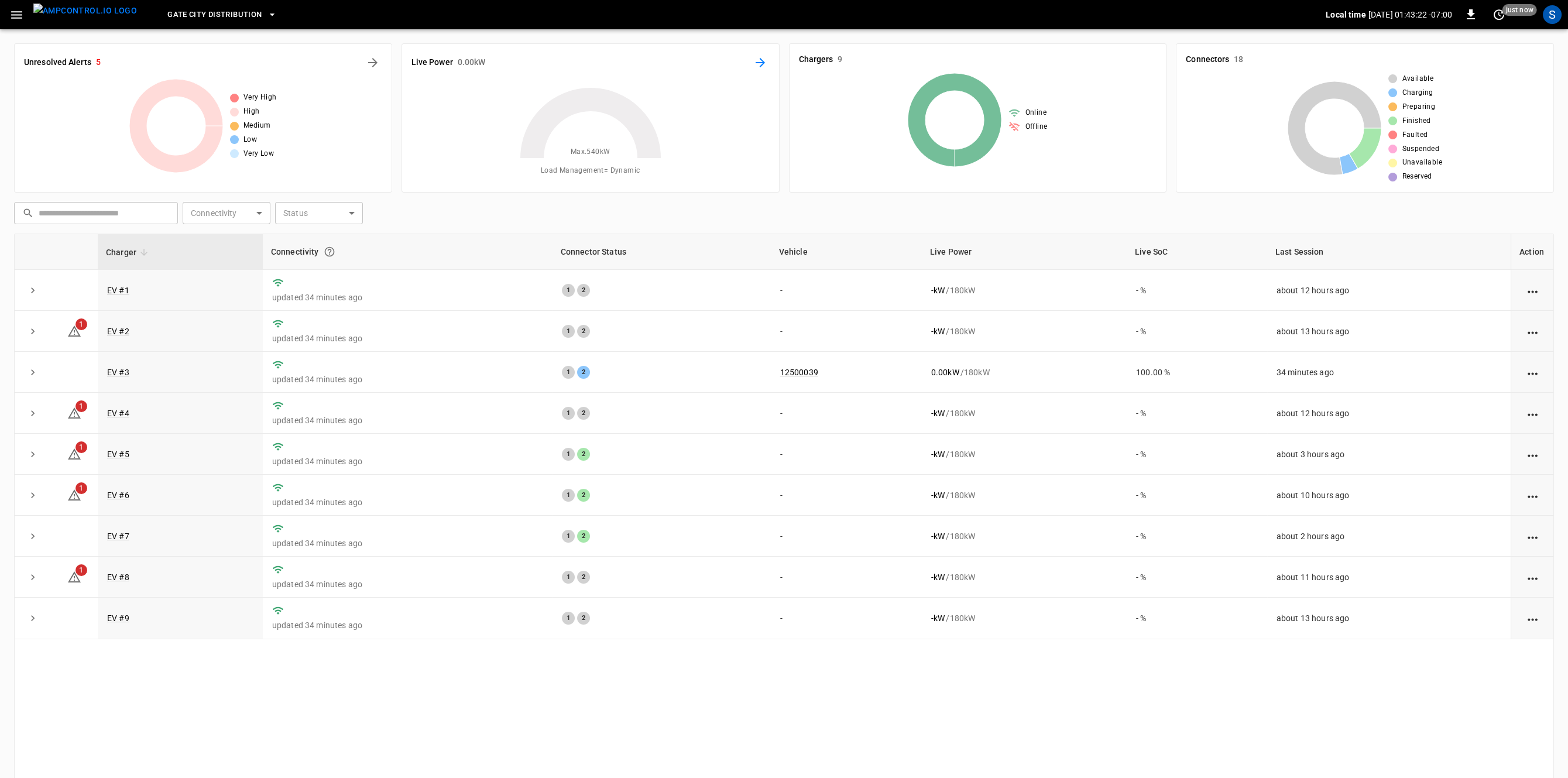
click at [758, 62] on icon "Energy Overview" at bounding box center [760, 62] width 14 height 14
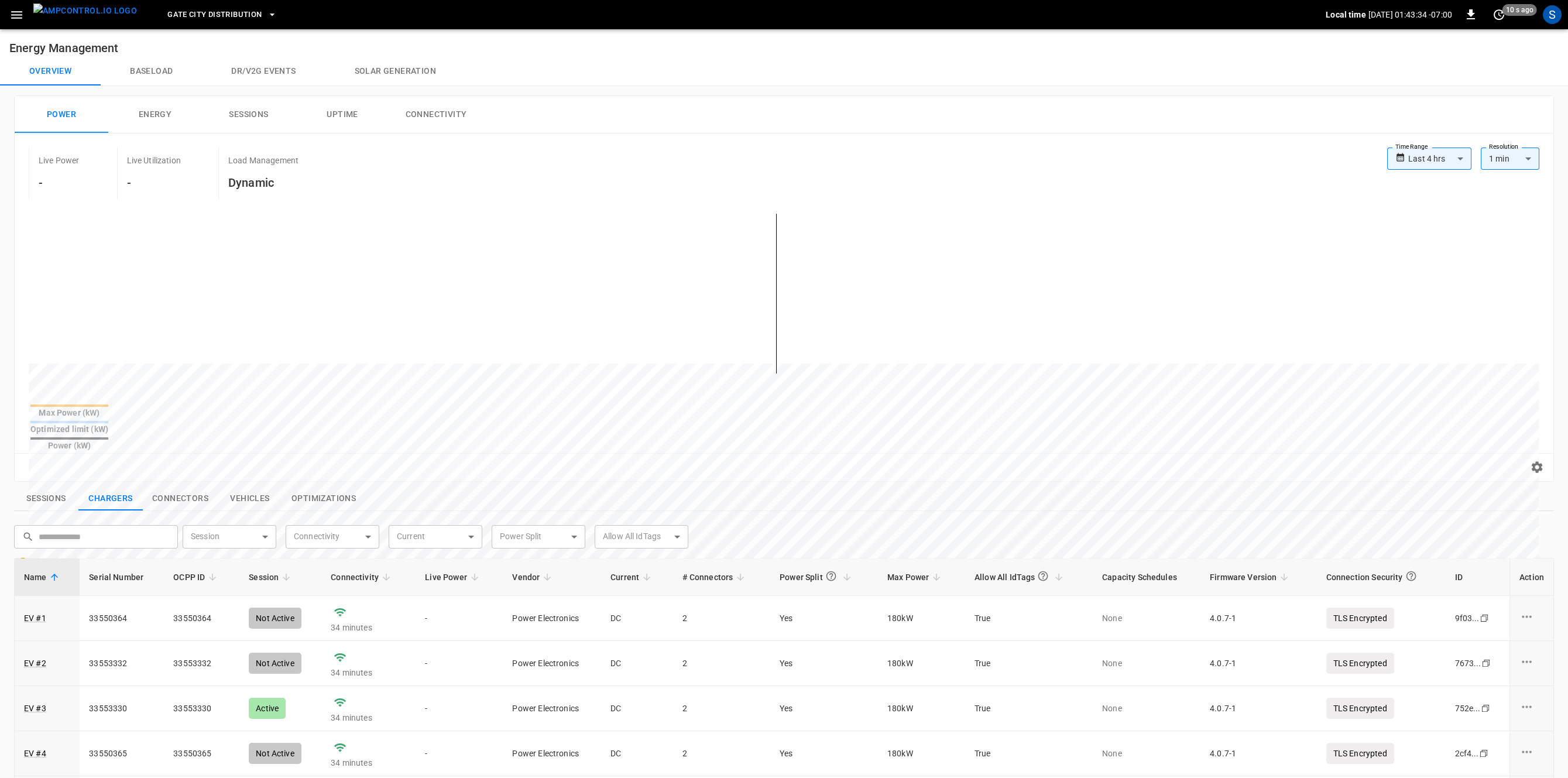
click at [447, 116] on button "Connectivity" at bounding box center [436, 115] width 94 height 37
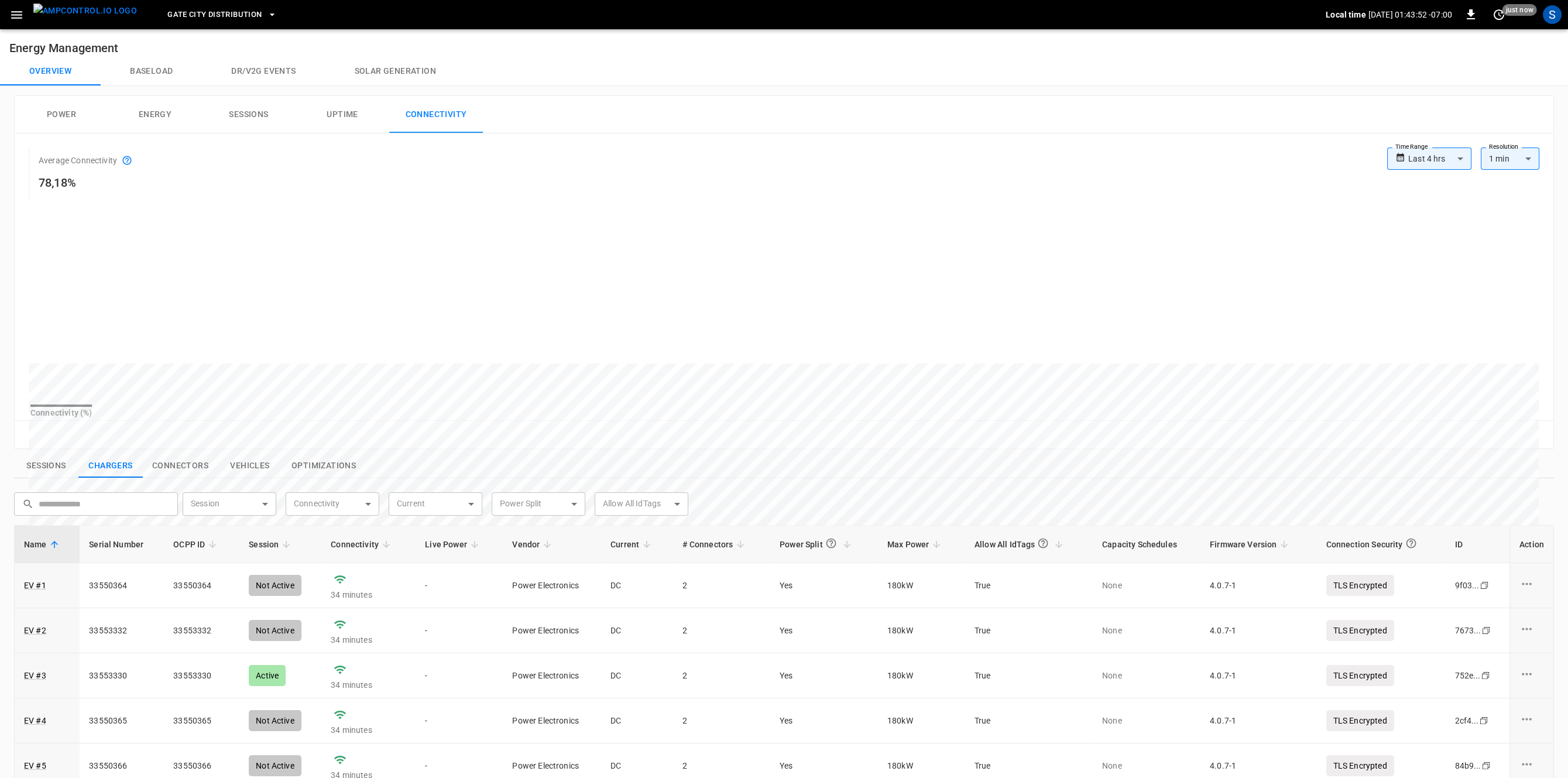
click at [83, 120] on button "Power" at bounding box center [61, 115] width 94 height 37
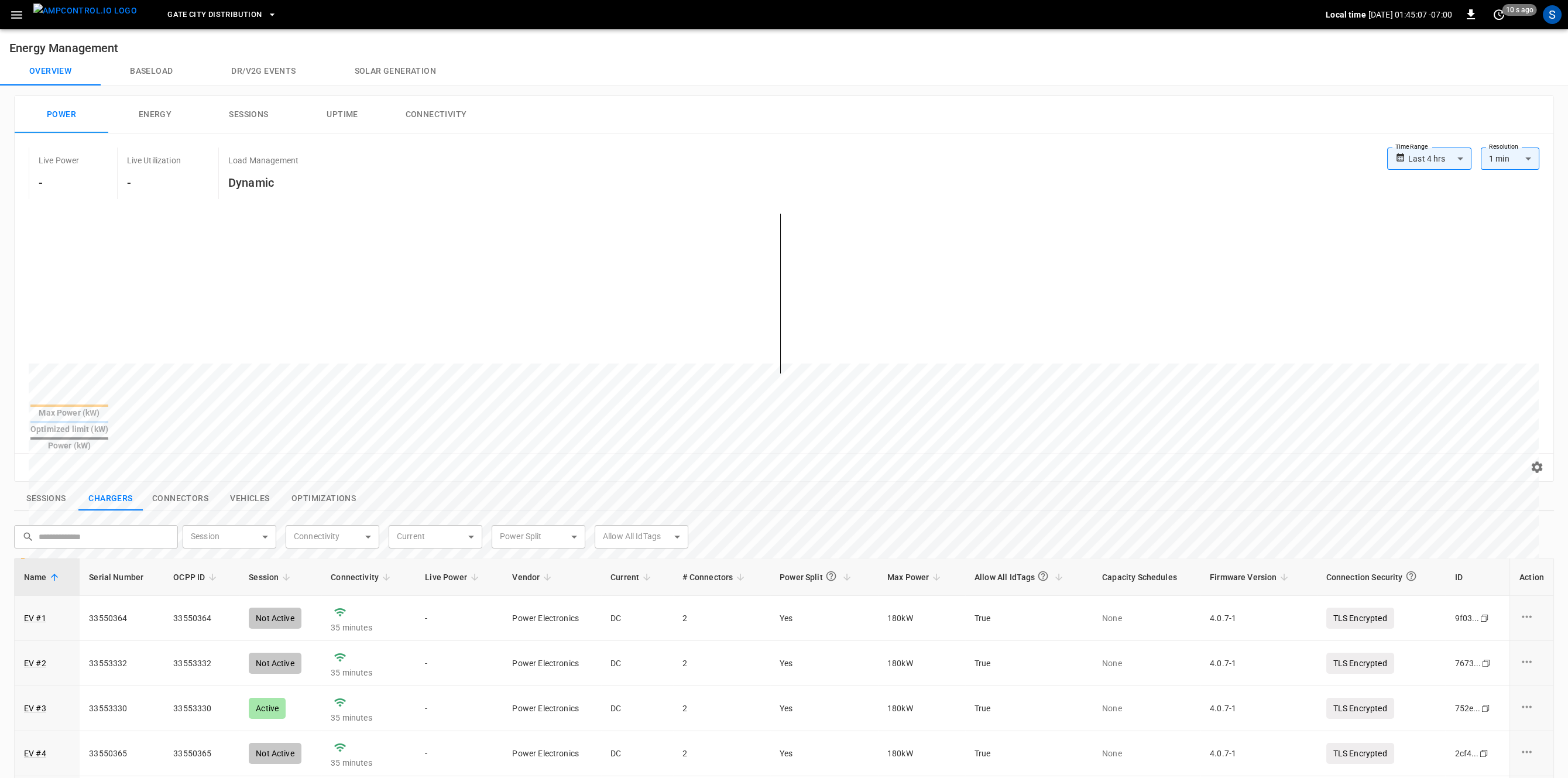
click at [241, 116] on button "Sessions" at bounding box center [249, 115] width 94 height 37
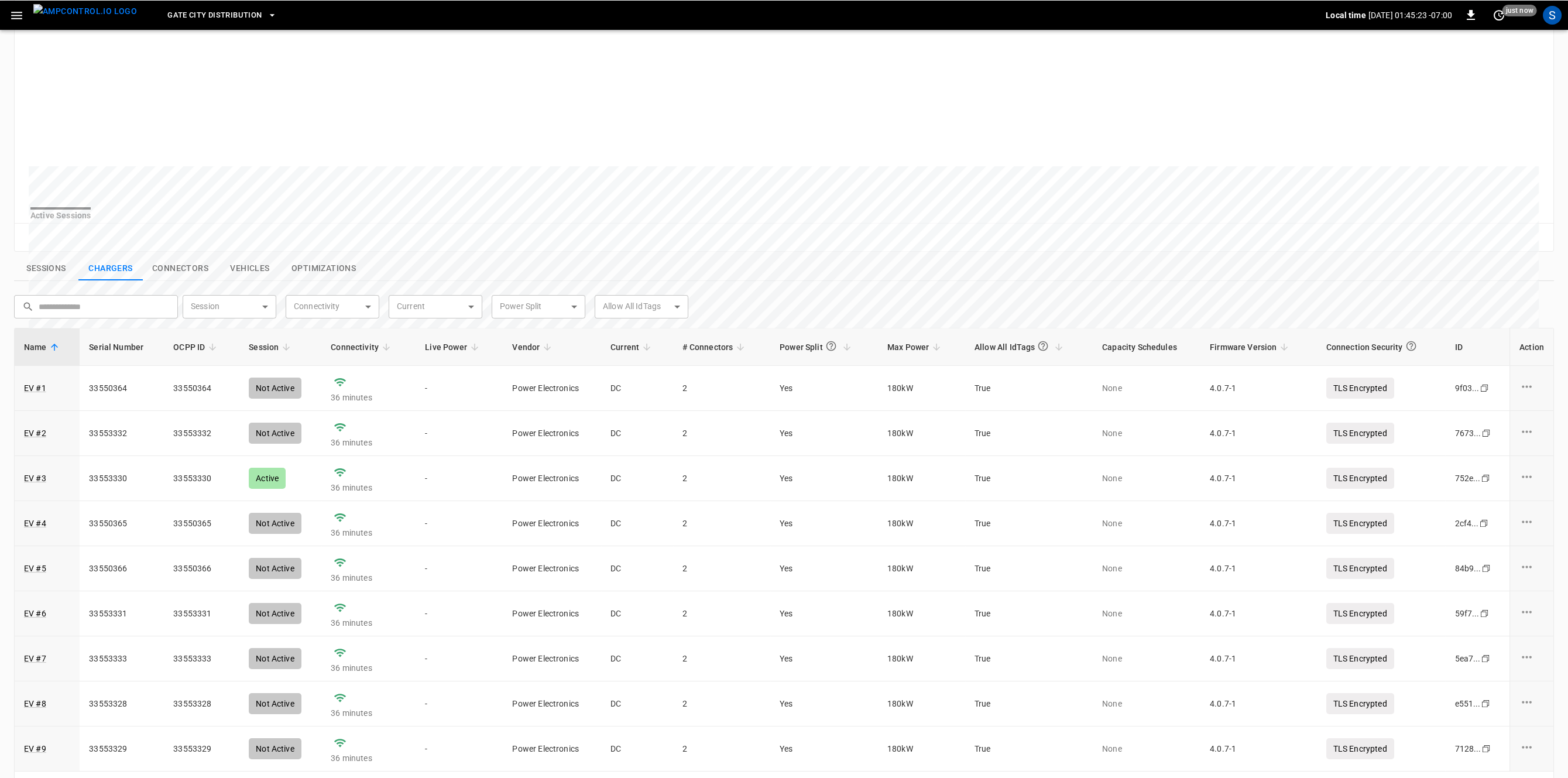
scroll to position [201, 0]
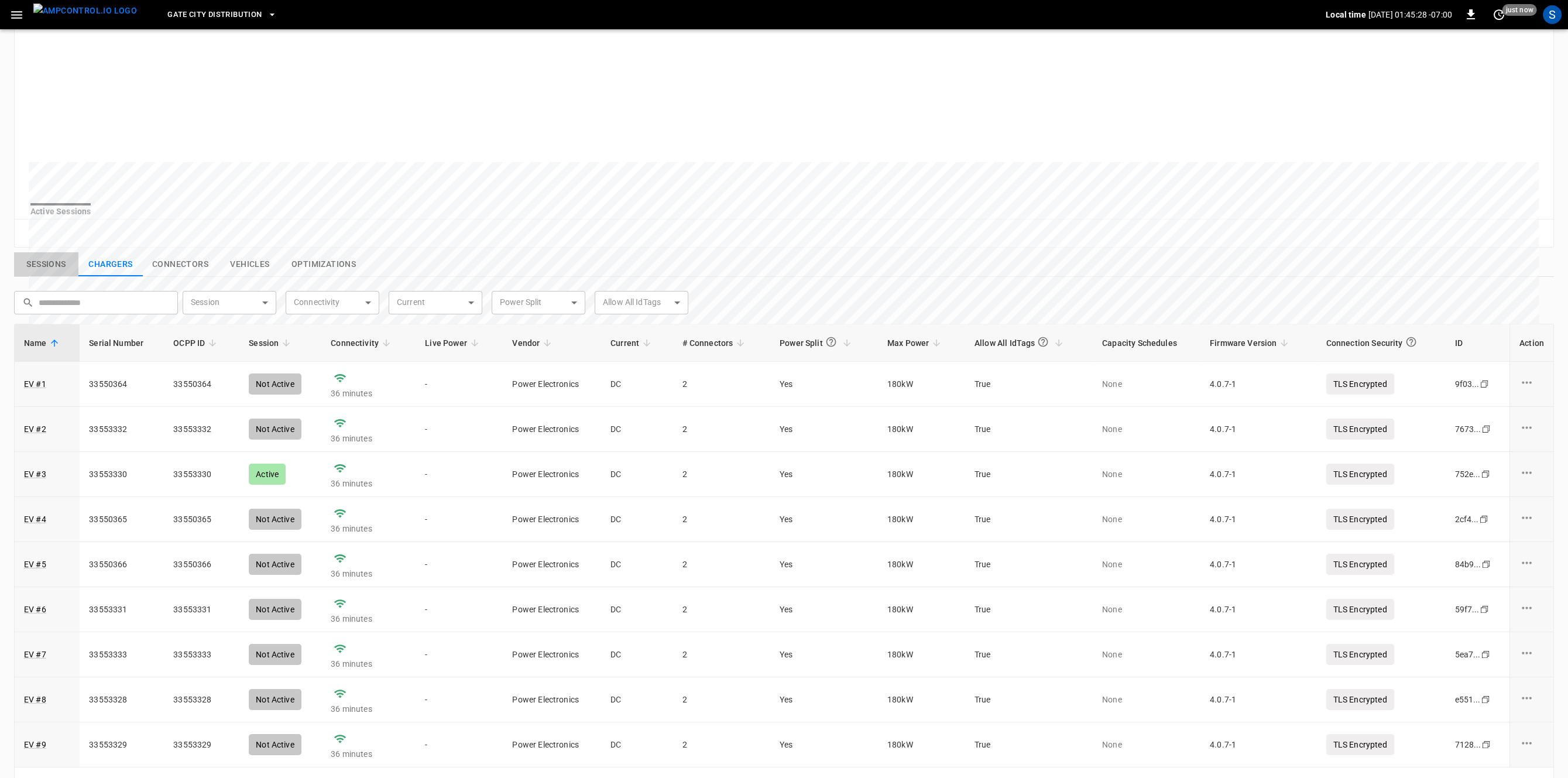
click at [56, 277] on button "Sessions" at bounding box center [46, 265] width 64 height 24
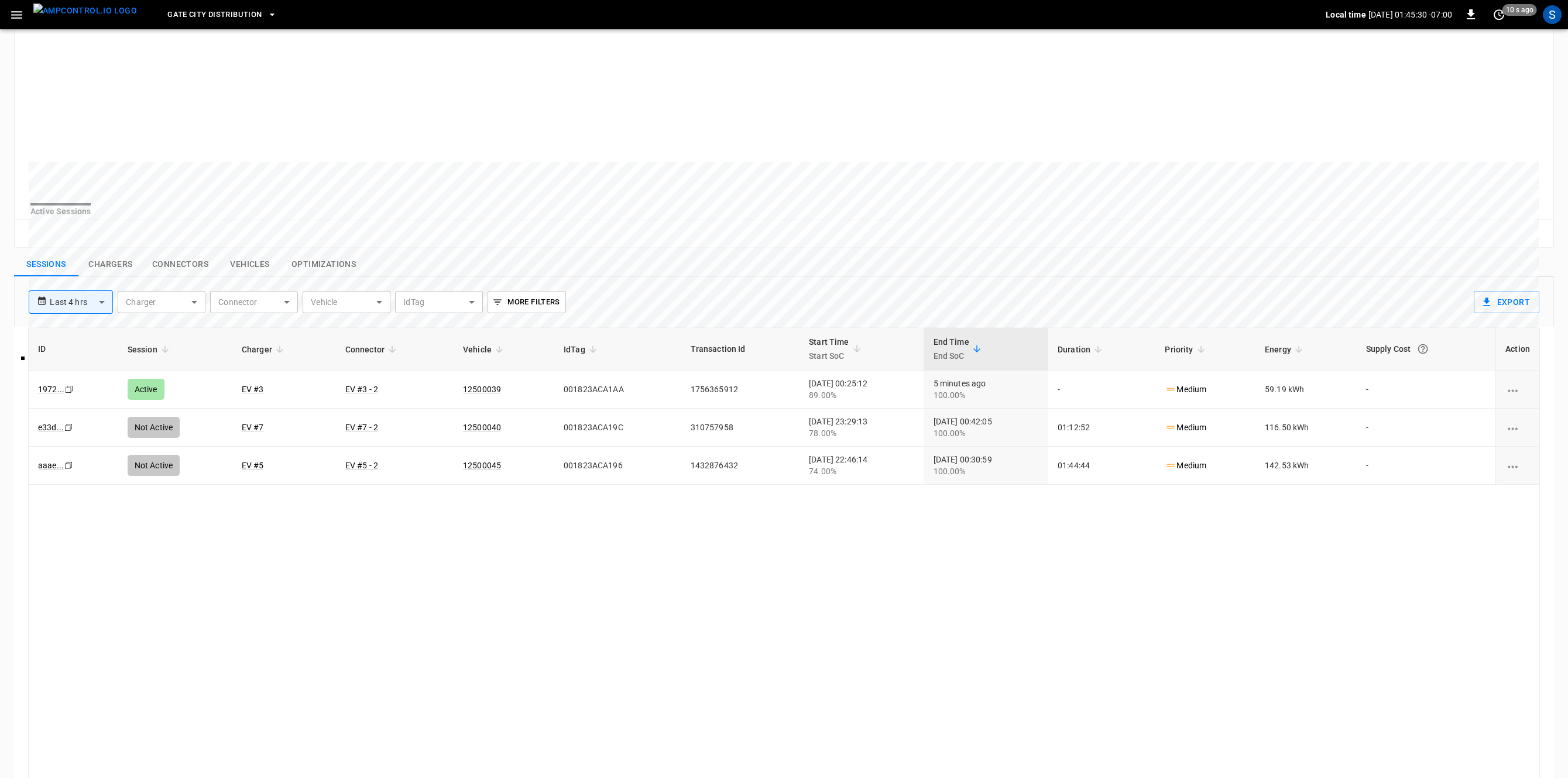
scroll to position [0, 0]
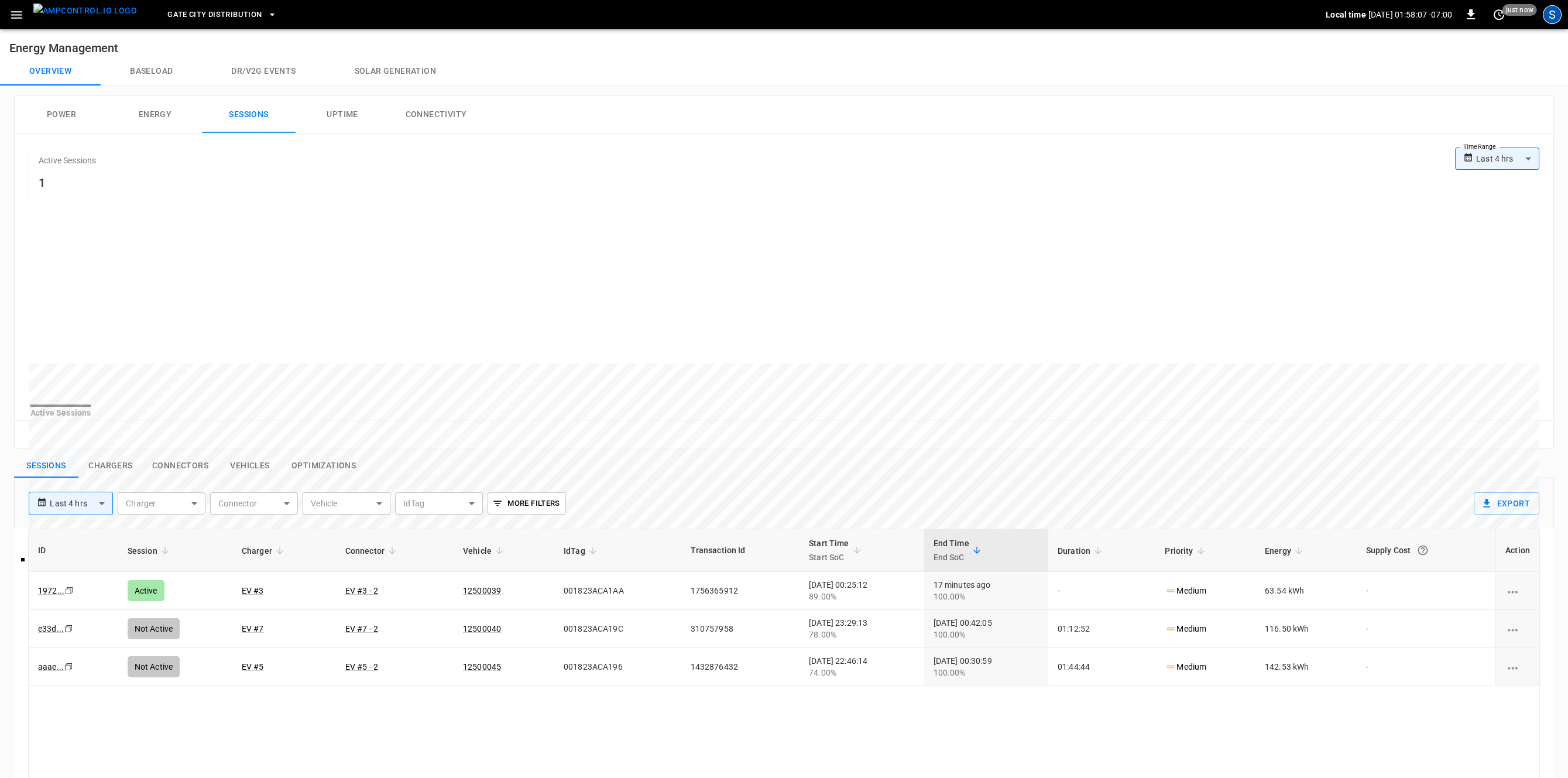
click at [1553, 19] on div "S" at bounding box center [1552, 15] width 19 height 19
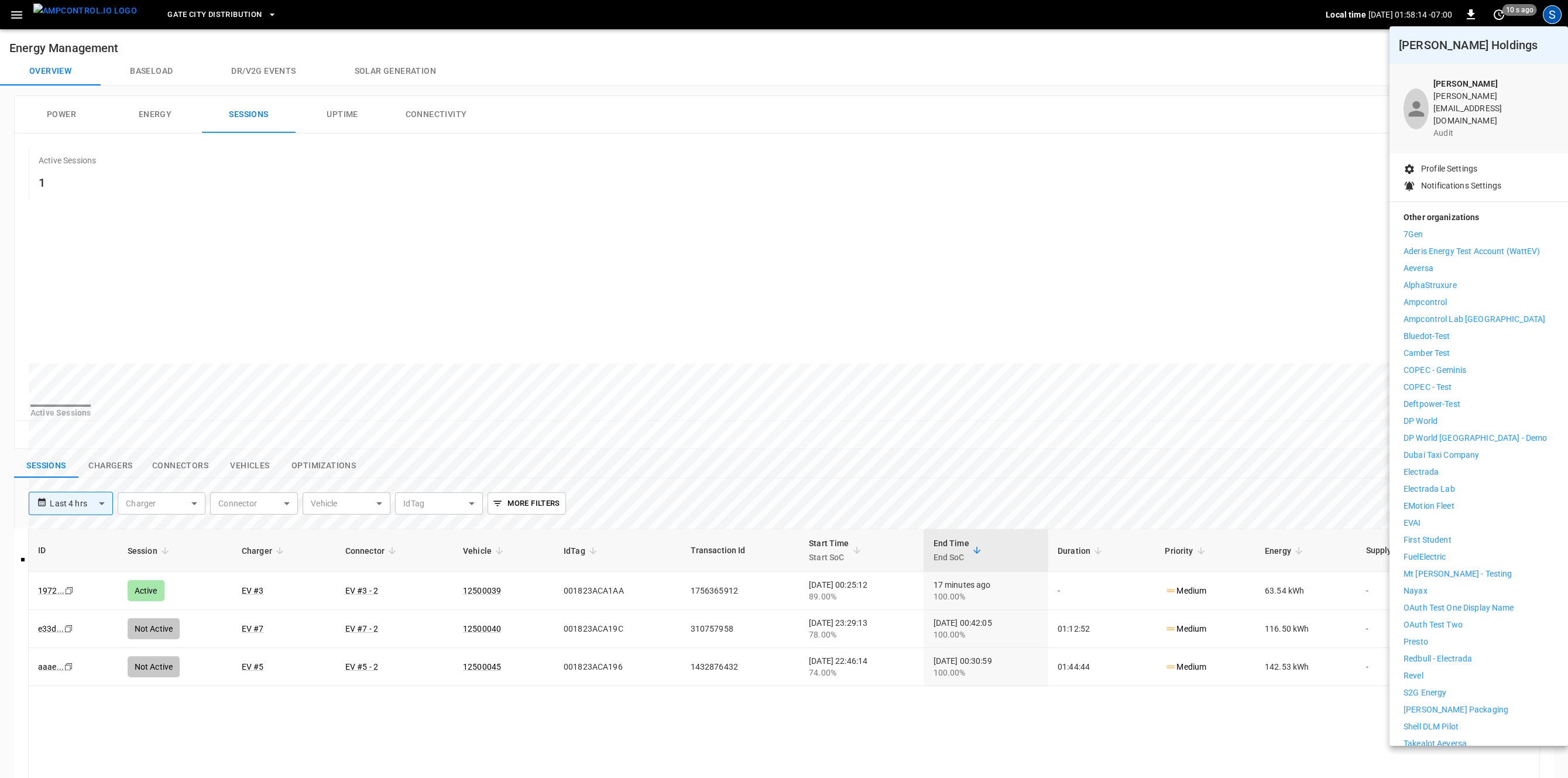
scroll to position [75, 0]
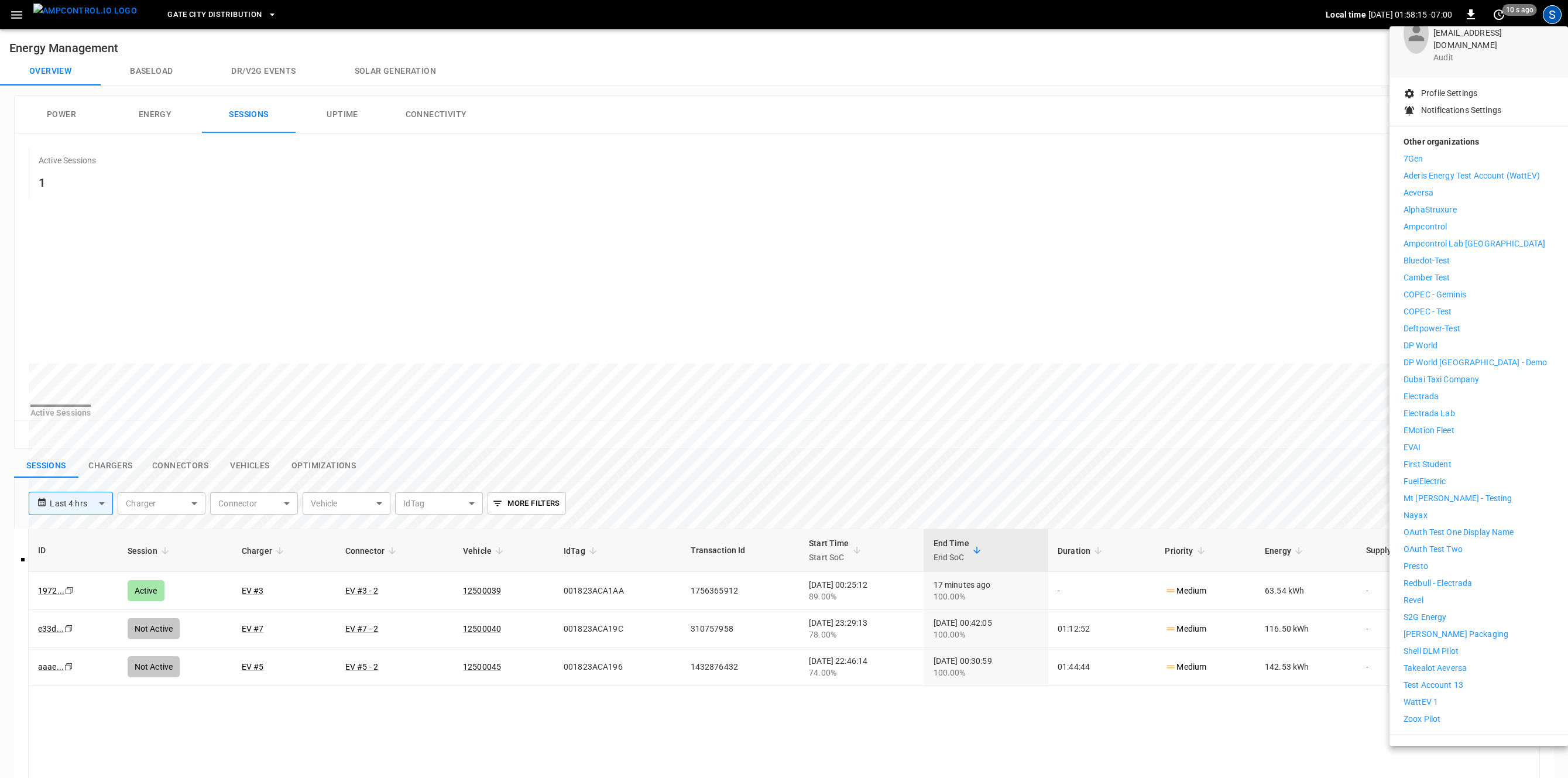
click at [1449, 696] on li "WattEV 1" at bounding box center [1479, 702] width 150 height 12
